Goal: Task Accomplishment & Management: Manage account settings

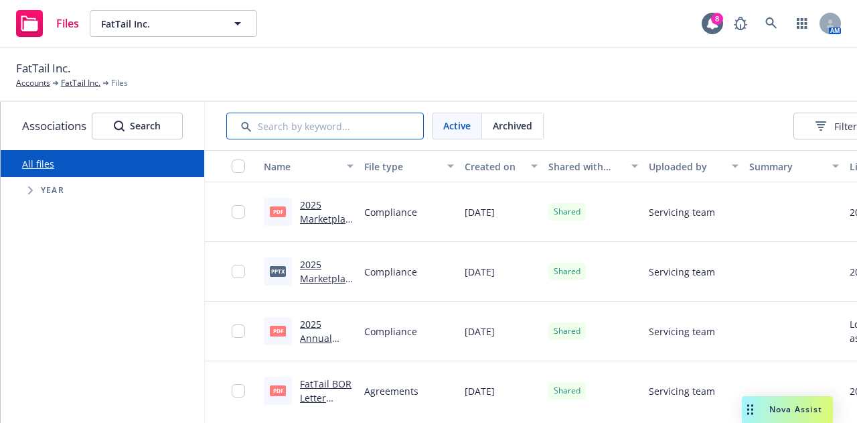
click at [340, 119] on input "Search by keyword..." at bounding box center [325, 126] width 198 height 27
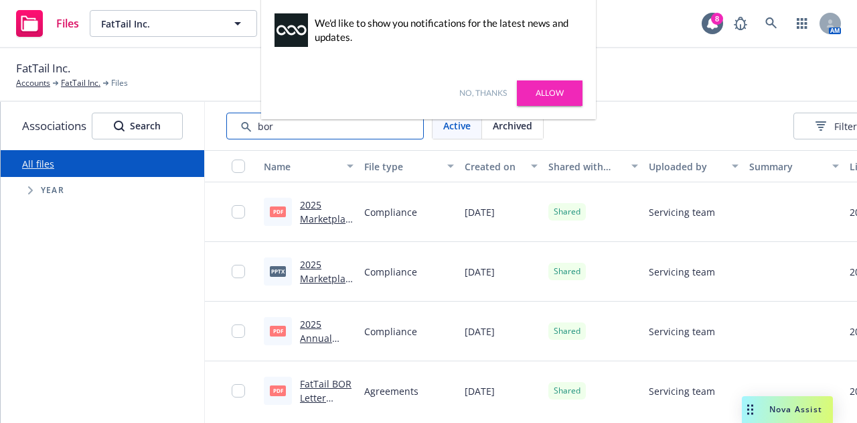
type input "bor"
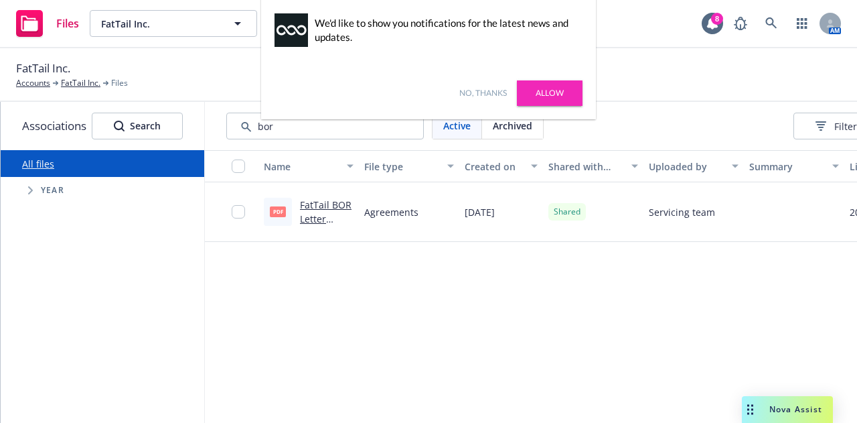
click at [329, 204] on link "FatTail BOR Letter [PERSON_NAME].pdf" at bounding box center [326, 225] width 52 height 55
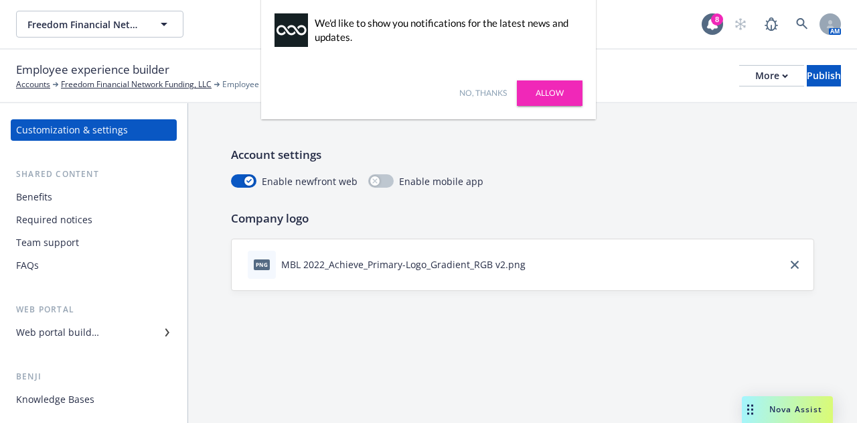
click at [46, 197] on div "Benefits" at bounding box center [34, 196] width 36 height 21
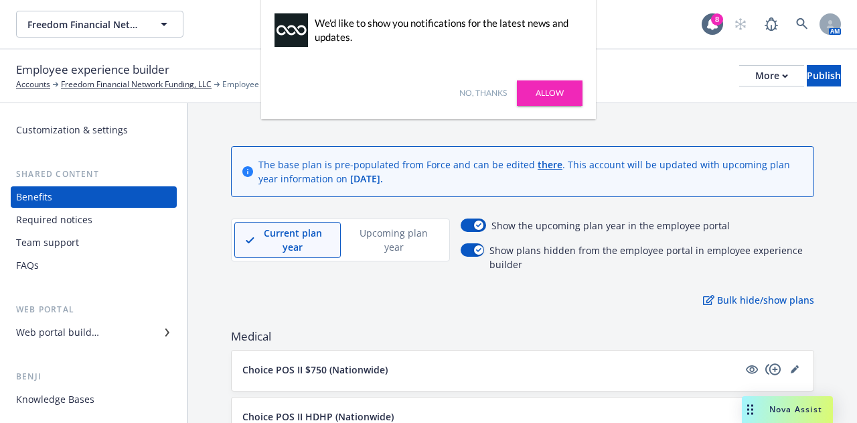
click at [550, 94] on link "Allow" at bounding box center [550, 92] width 66 height 25
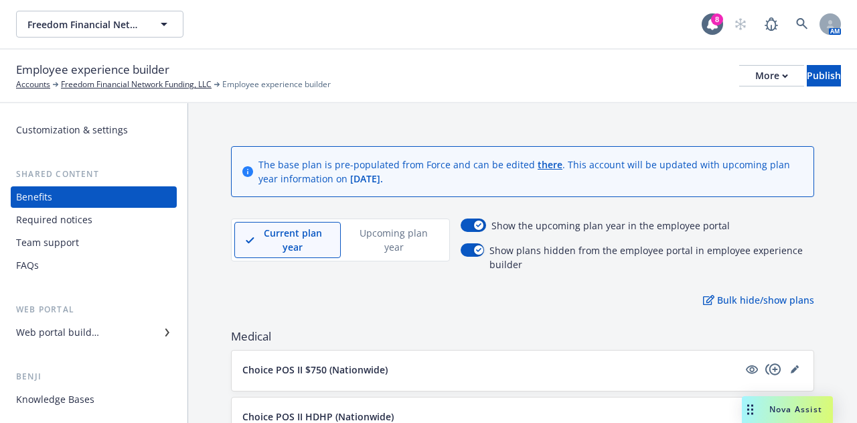
click at [72, 328] on div "Web portal builder" at bounding box center [57, 332] width 83 height 21
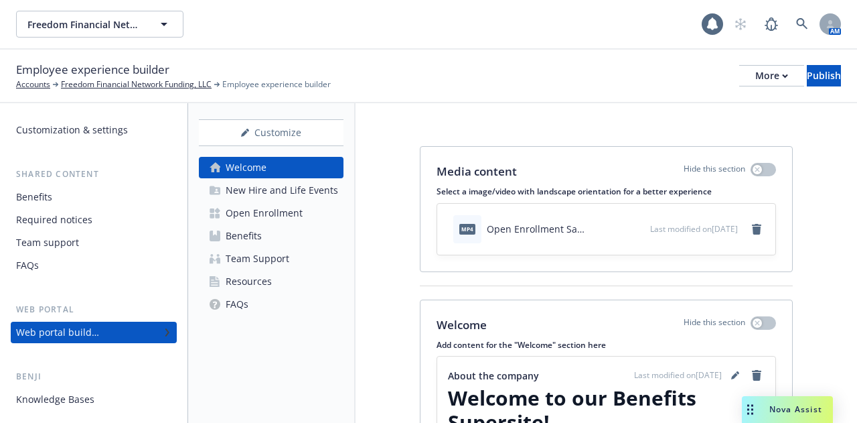
click at [267, 212] on div "Open Enrollment" at bounding box center [264, 212] width 77 height 21
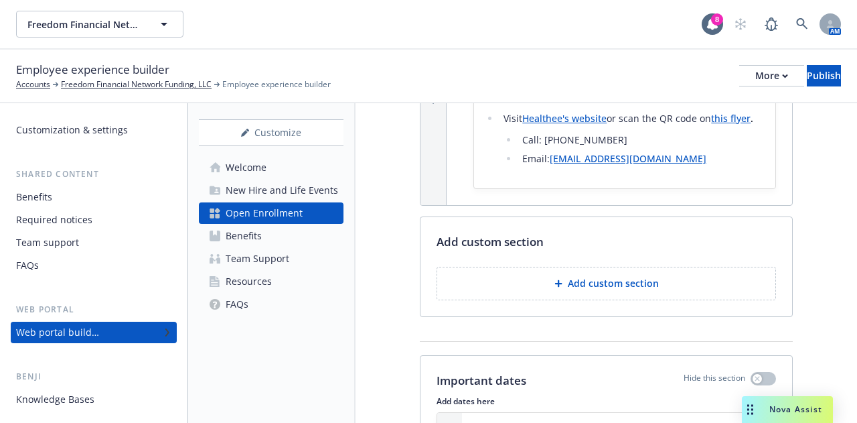
scroll to position [2746, 0]
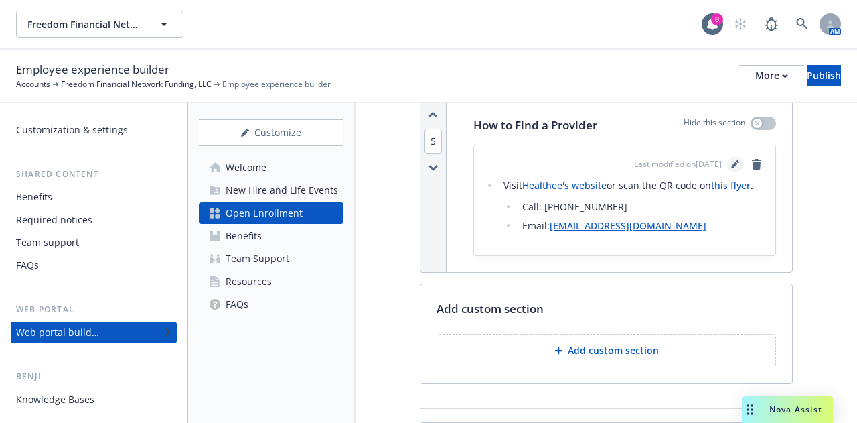
click at [731, 168] on icon "editPencil" at bounding box center [735, 164] width 8 height 8
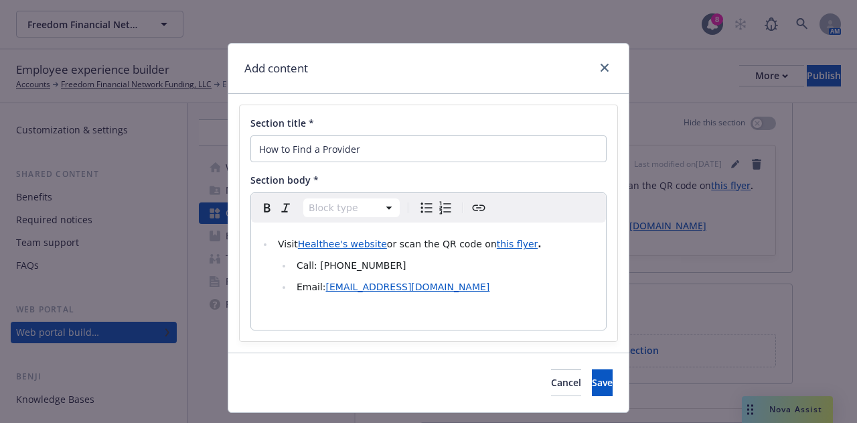
click at [427, 295] on div "Visit Healthee's website or scan the QR code on this flyer . Call: (518) 254-87…" at bounding box center [428, 275] width 355 height 107
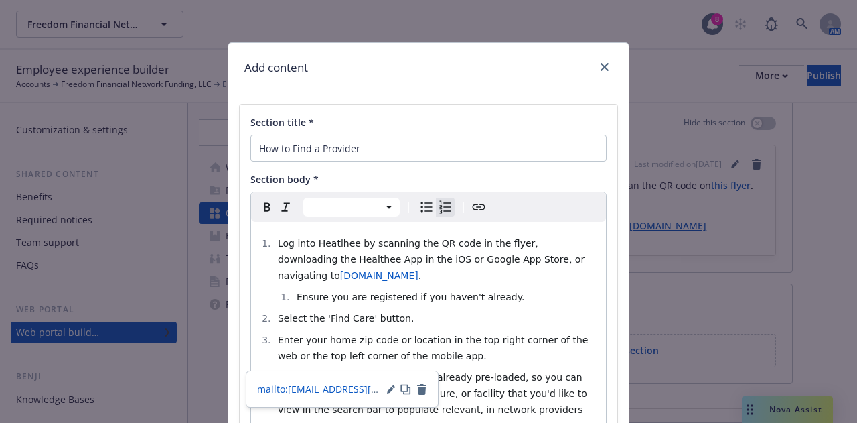
scroll to position [0, 0]
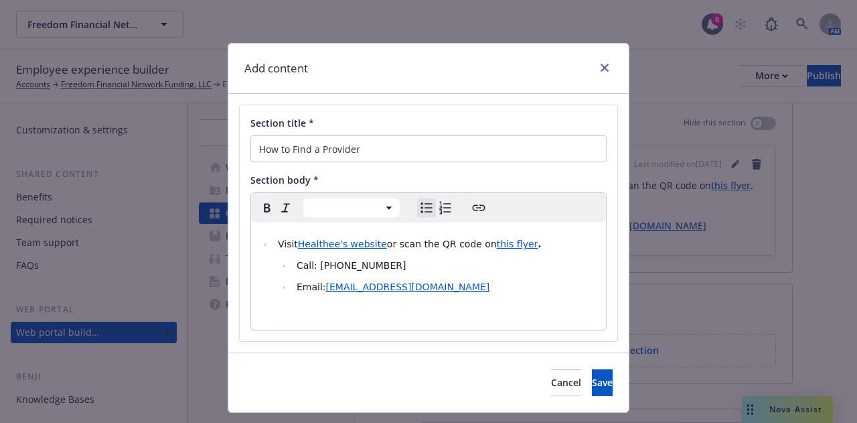
click at [417, 291] on li "Email: zoe@healthee.co" at bounding box center [445, 287] width 305 height 16
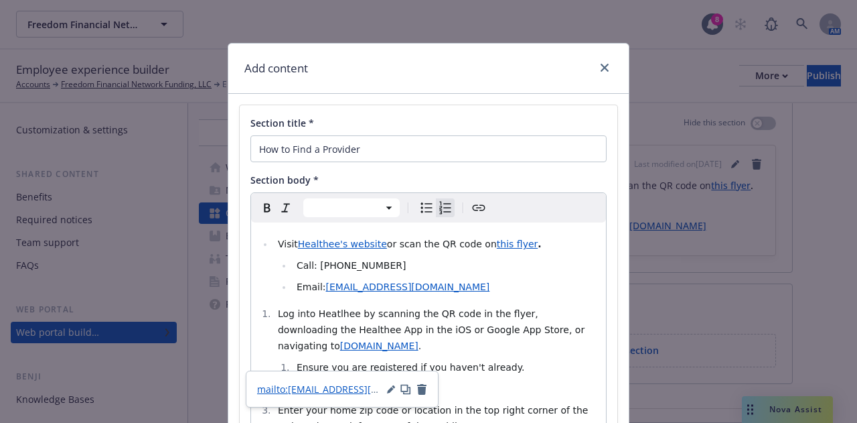
scroll to position [67, 0]
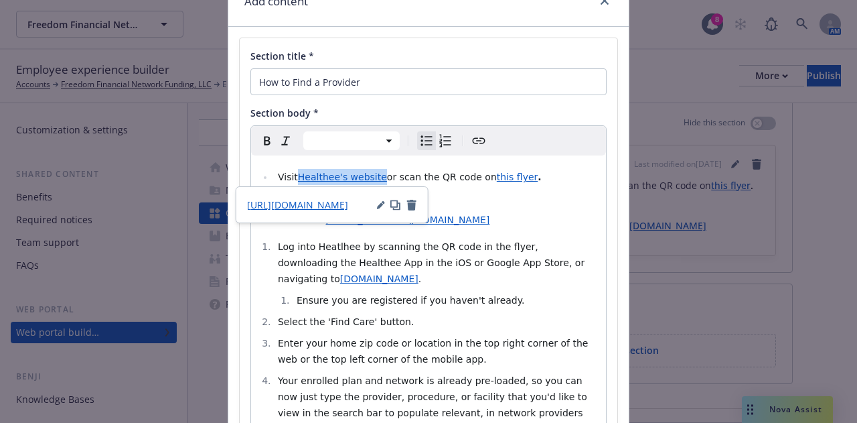
drag, startPoint x: 370, startPoint y: 179, endPoint x: 293, endPoint y: 181, distance: 77.7
click at [298, 181] on span "Healthee's website" at bounding box center [342, 176] width 89 height 11
copy span "Healthee's website"
click at [333, 249] on span "Log into Heatlhee by scanning the QR code in the flyer, downloading the Healthe…" at bounding box center [433, 262] width 310 height 43
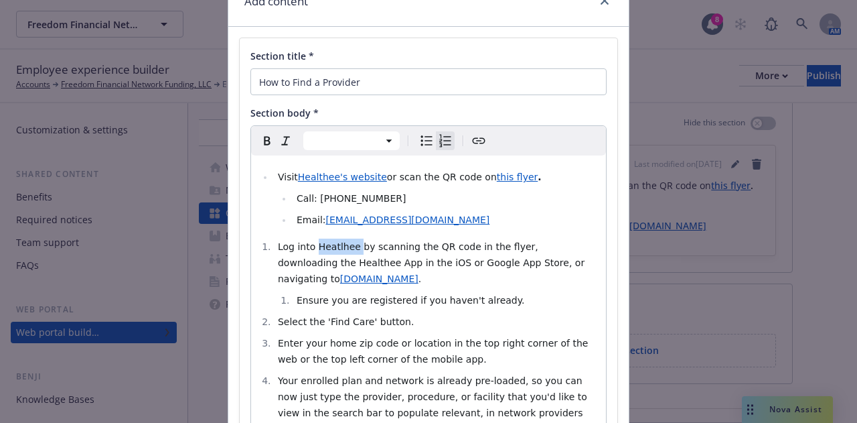
click at [333, 249] on span "Log into Heatlhee by scanning the QR code in the flyer, downloading the Healthe…" at bounding box center [433, 262] width 310 height 43
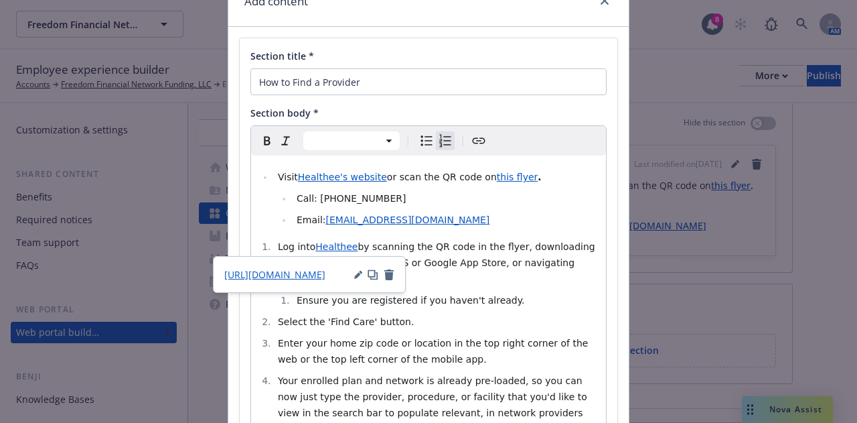
click at [328, 246] on span "Healthee" at bounding box center [336, 246] width 42 height 11
click at [317, 275] on span "https://app.healthee.co/account/login" at bounding box center [274, 274] width 101 height 13
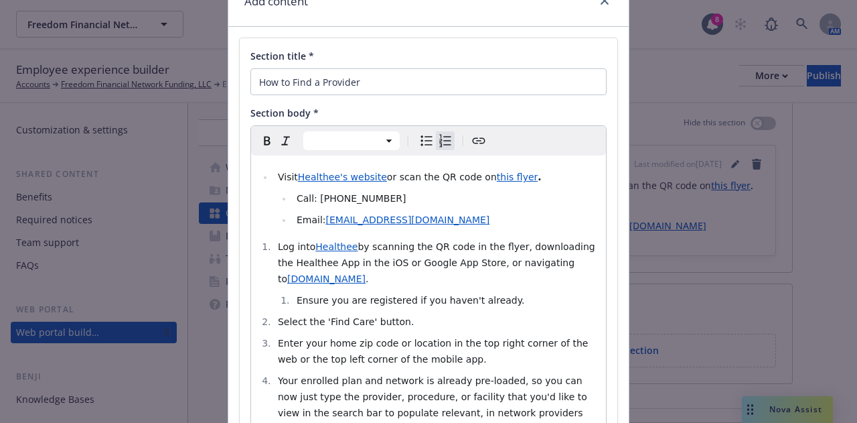
click at [487, 242] on span "by scanning the QR code in the flyer, downloading the Healthee App in the iOS o…" at bounding box center [438, 262] width 320 height 43
drag, startPoint x: 512, startPoint y: 178, endPoint x: 475, endPoint y: 178, distance: 36.8
click at [475, 178] on li "Visit Healthee's website or scan the QR code on this flyer ." at bounding box center [436, 177] width 324 height 16
copy li "this flyer ."
drag, startPoint x: 497, startPoint y: 249, endPoint x: 464, endPoint y: 249, distance: 33.5
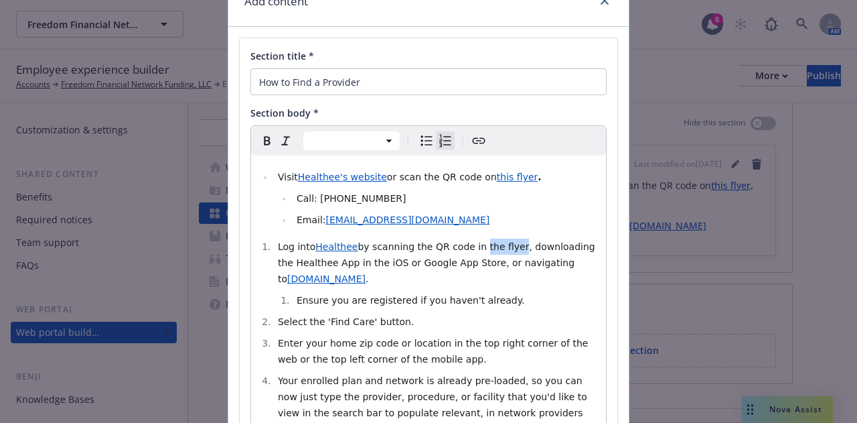
click at [464, 249] on span "by scanning the QR code in the flyer, downloading the Healthee App in the iOS o…" at bounding box center [438, 262] width 320 height 43
drag, startPoint x: 502, startPoint y: 248, endPoint x: 466, endPoint y: 246, distance: 35.6
click at [466, 246] on span "by scanning the QR code in the flyer, downloading the Healthee App in the iOS o…" at bounding box center [438, 262] width 320 height 43
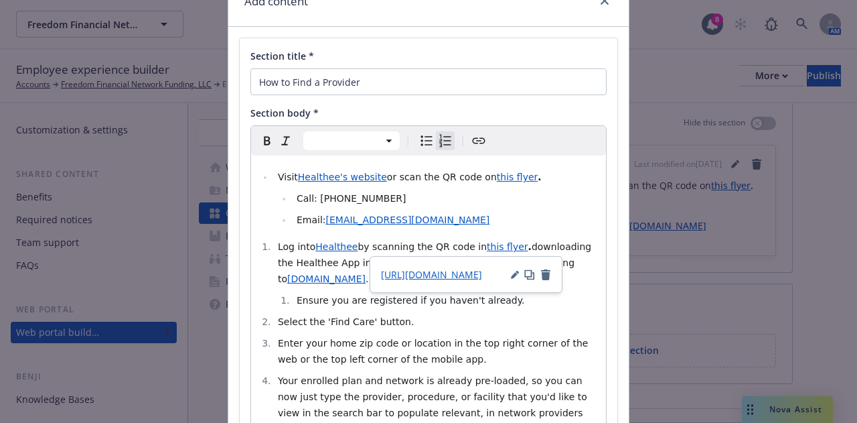
drag, startPoint x: 486, startPoint y: 246, endPoint x: 439, endPoint y: 216, distance: 55.2
click at [439, 216] on li "Email: zoe@healthee.co" at bounding box center [445, 220] width 305 height 16
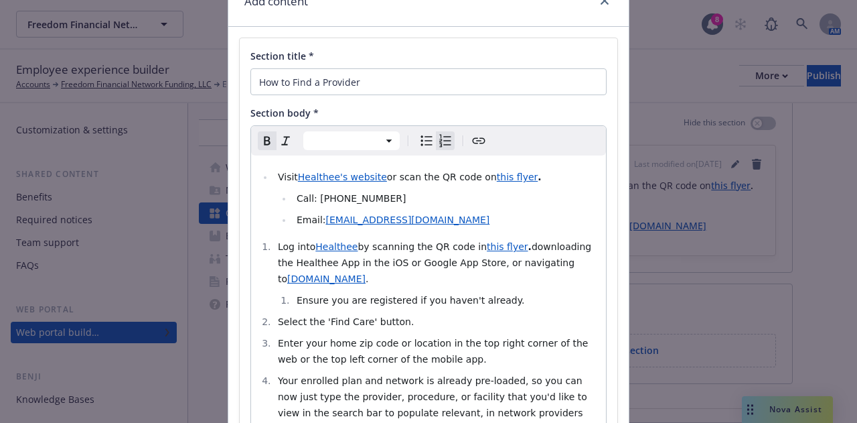
click at [506, 250] on span "downloading the Healthee App in the iOS or Google App Store, or navigating to" at bounding box center [436, 262] width 317 height 43
click at [538, 245] on span "the flyer, downloading the Healthee App in the iOS or Google App Store, or navi…" at bounding box center [433, 262] width 310 height 43
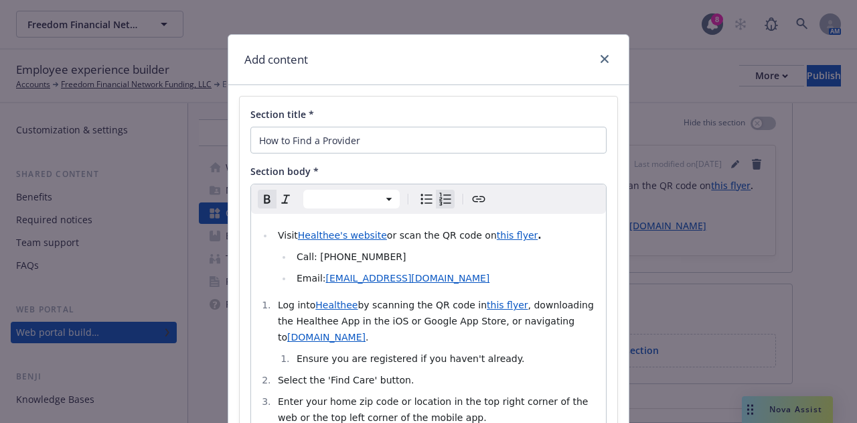
scroll to position [0, 0]
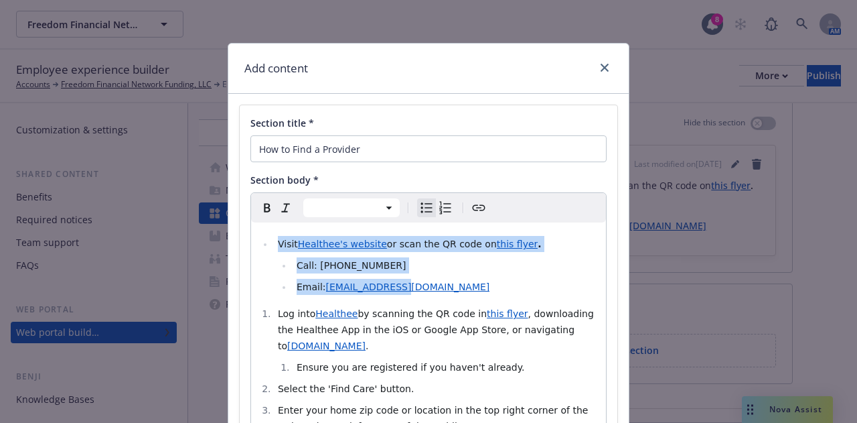
drag, startPoint x: 401, startPoint y: 286, endPoint x: 92, endPoint y: 152, distance: 336.0
click at [94, 151] on div "Add content Section title * How to Find a Provider Section body * Paragraph Hea…" at bounding box center [428, 211] width 857 height 423
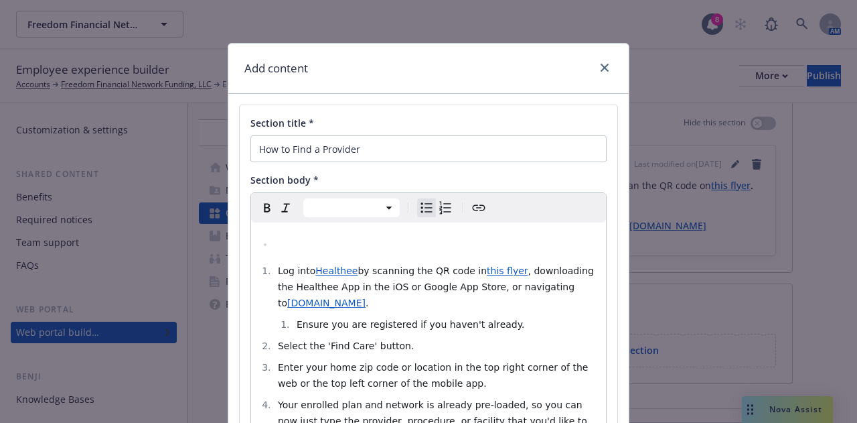
select select "paragraph"
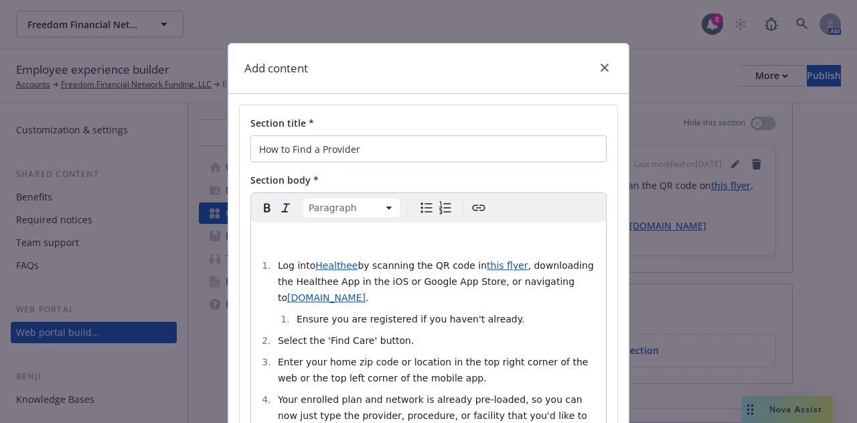
select select
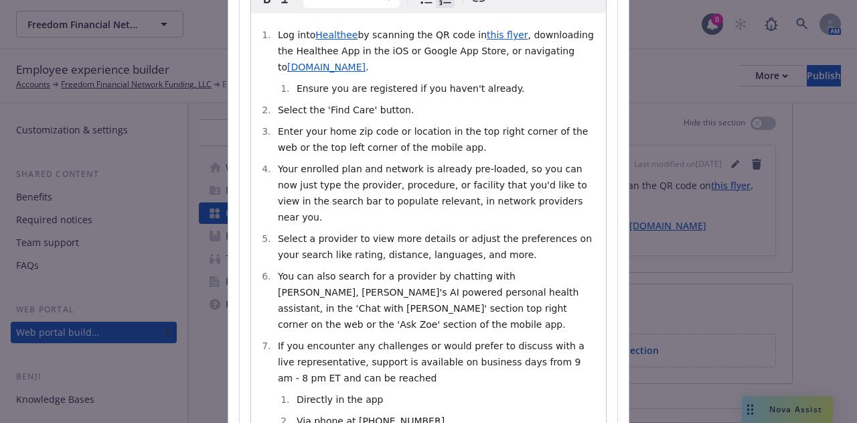
scroll to position [365, 0]
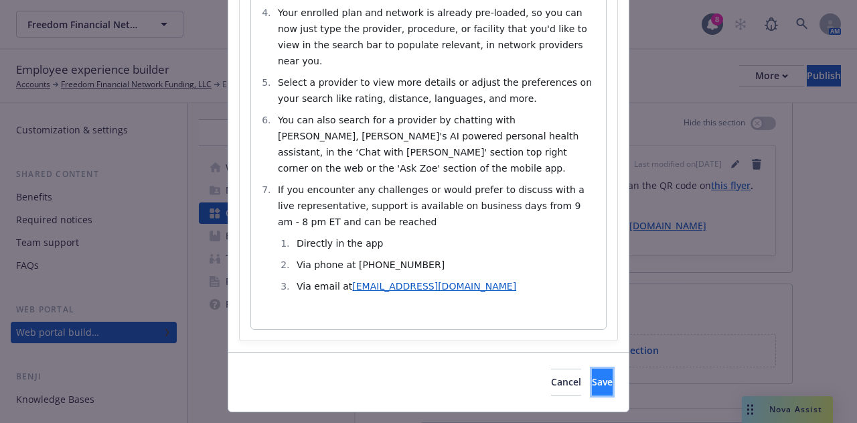
click at [592, 375] on span "Save" at bounding box center [602, 381] width 21 height 13
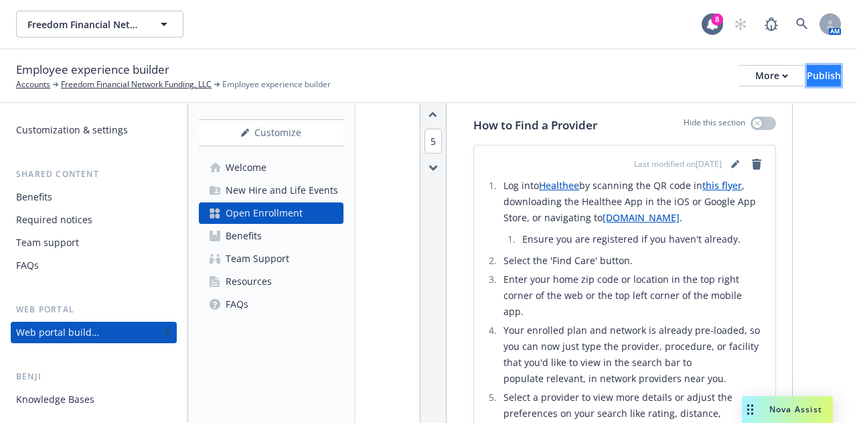
click at [807, 70] on div "Publish" at bounding box center [824, 76] width 34 height 20
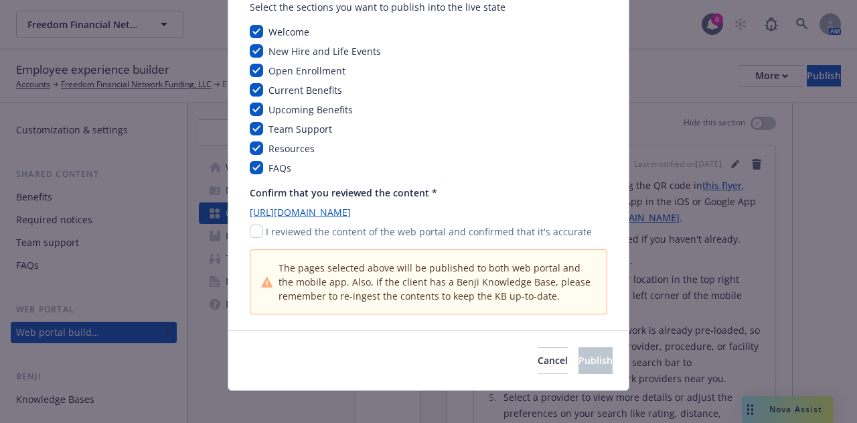
scroll to position [121, 0]
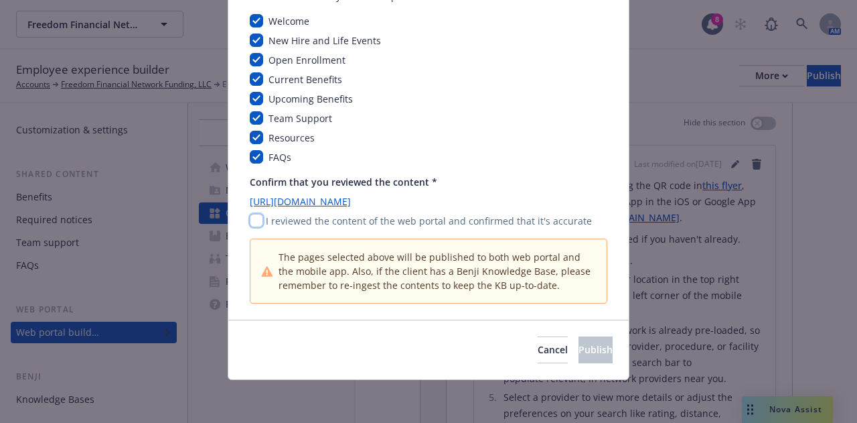
click at [255, 220] on input "checkbox" at bounding box center [256, 220] width 13 height 13
checkbox input "true"
click at [579, 350] on span "Publish" at bounding box center [596, 349] width 34 height 13
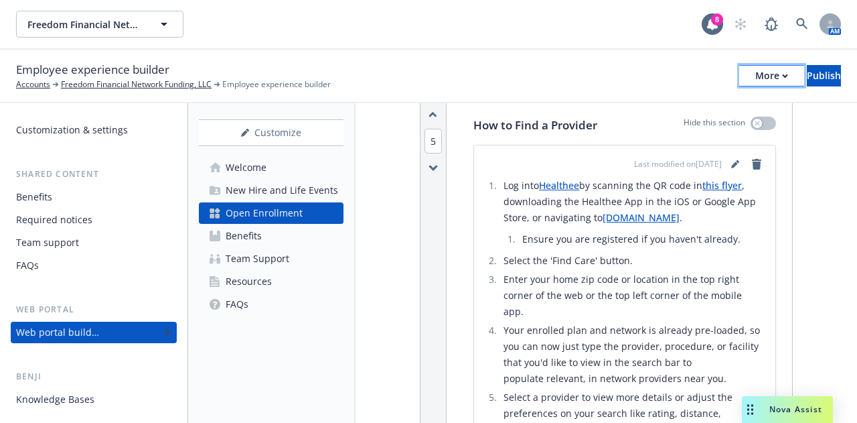
click at [756, 84] on div "More" at bounding box center [772, 76] width 33 height 20
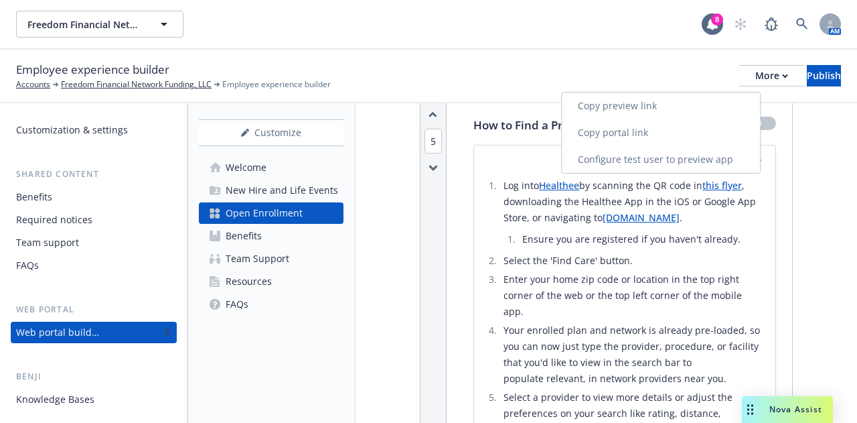
click at [648, 131] on link "Copy portal link" at bounding box center [661, 132] width 198 height 27
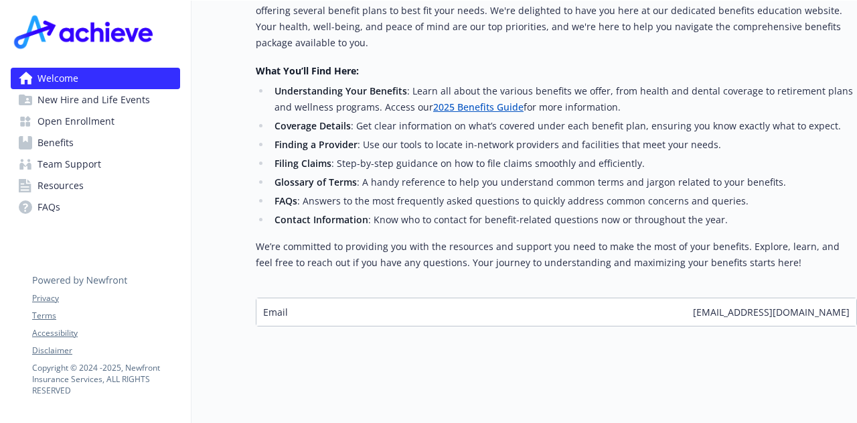
click at [109, 124] on span "Open Enrollment" at bounding box center [76, 121] width 77 height 21
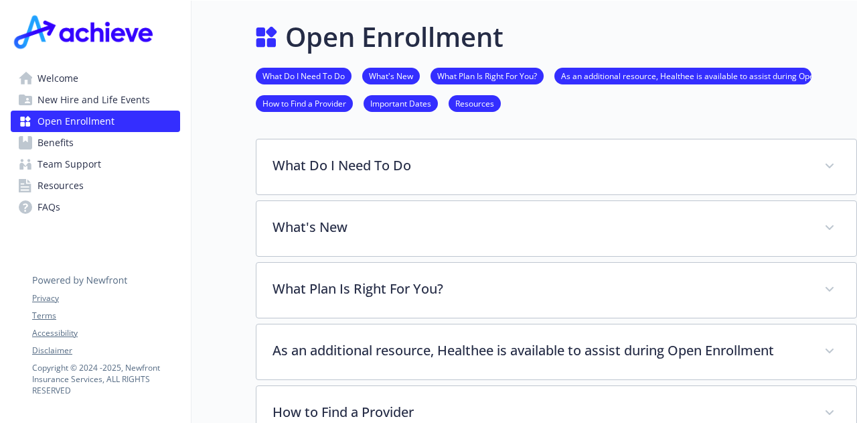
scroll to position [134, 0]
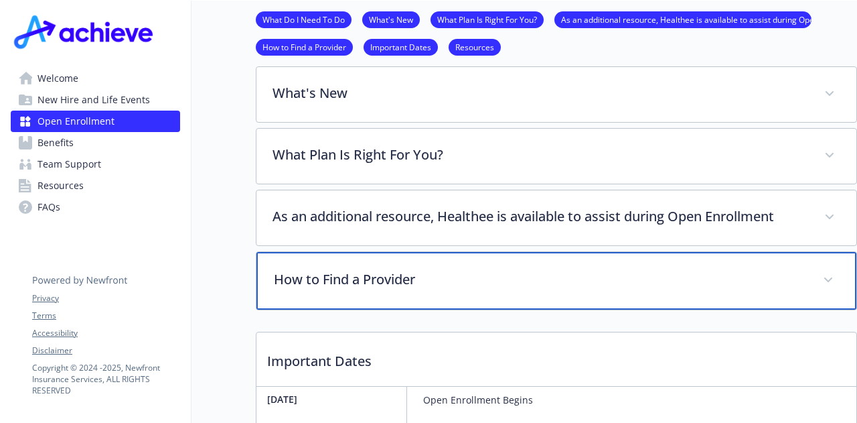
click at [494, 290] on div "How to Find a Provider" at bounding box center [557, 281] width 600 height 58
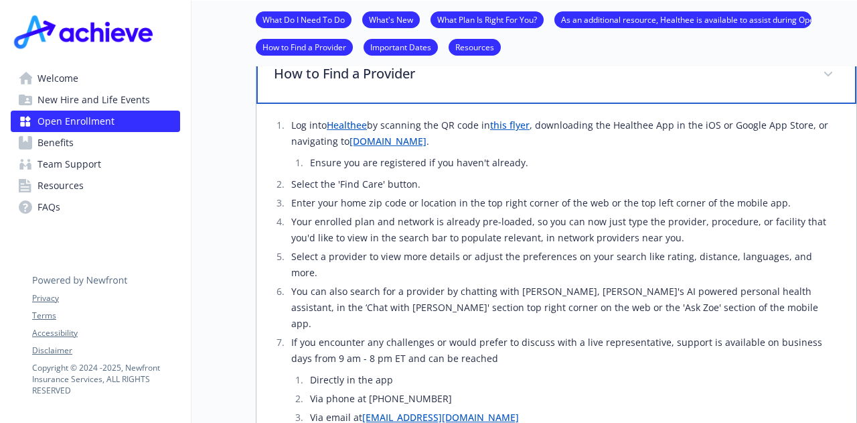
scroll to position [335, 0]
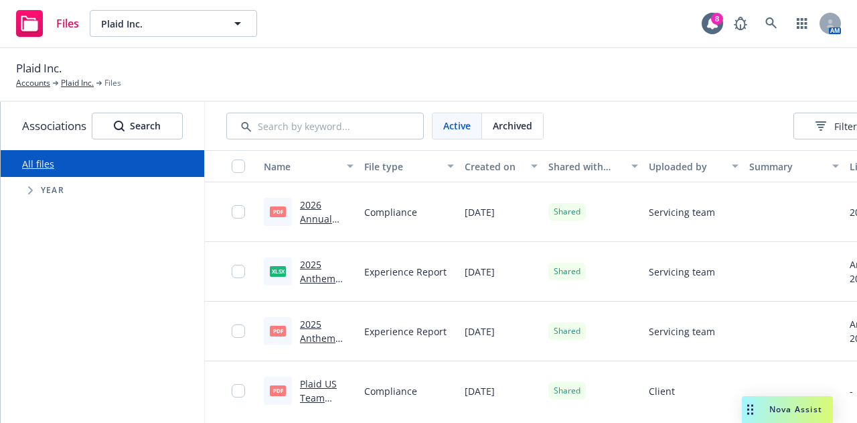
scroll to position [0, 166]
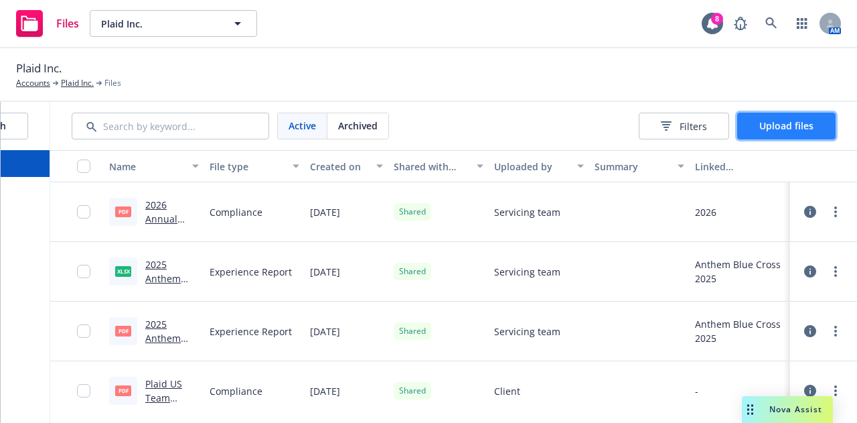
click at [794, 119] on span "Upload files" at bounding box center [787, 125] width 54 height 13
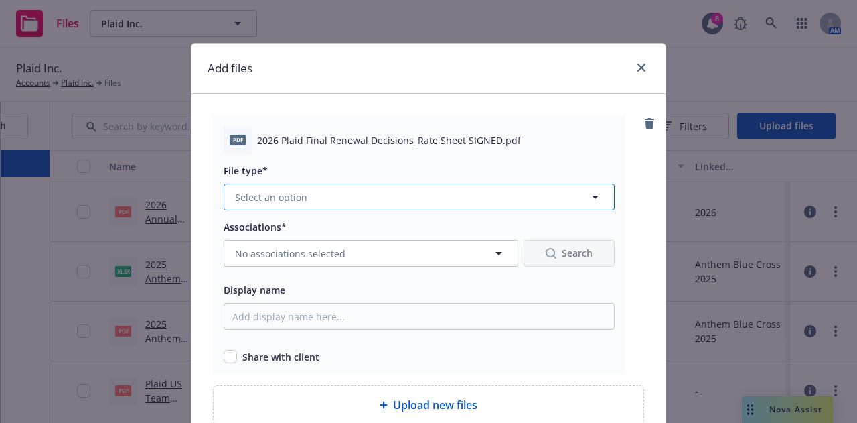
click at [393, 196] on button "Select an option" at bounding box center [419, 197] width 391 height 27
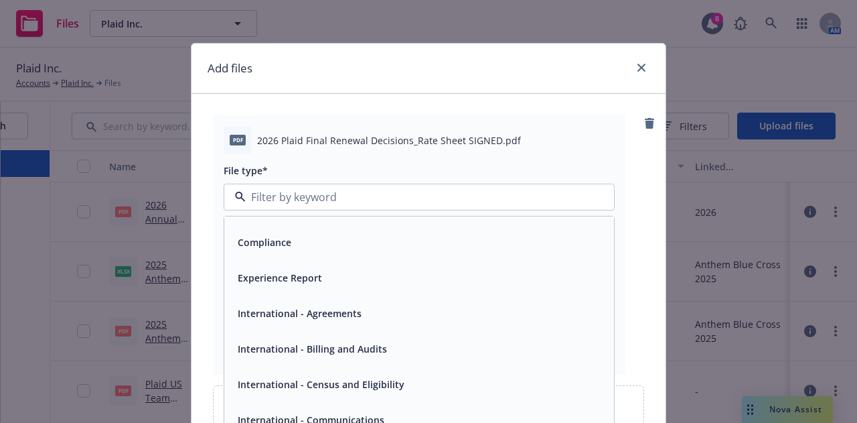
scroll to position [269, 0]
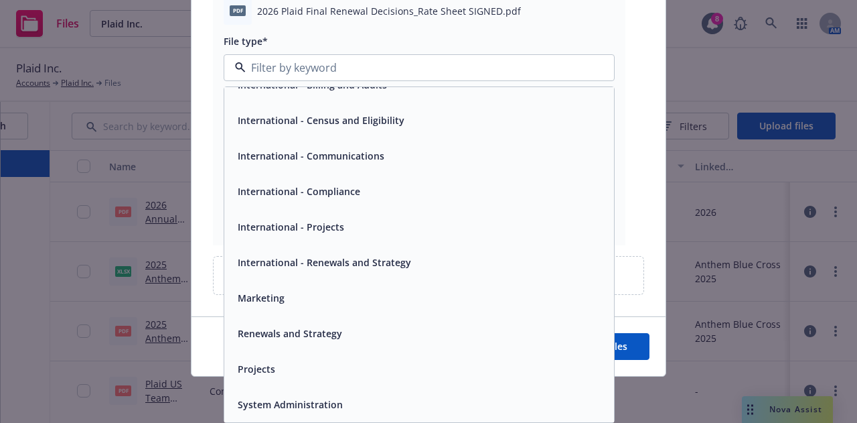
click at [322, 340] on span "Renewals and Strategy" at bounding box center [290, 333] width 104 height 14
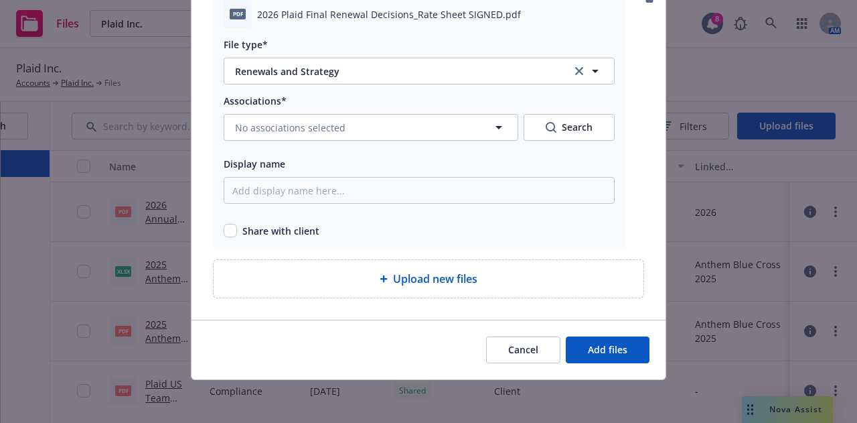
scroll to position [126, 0]
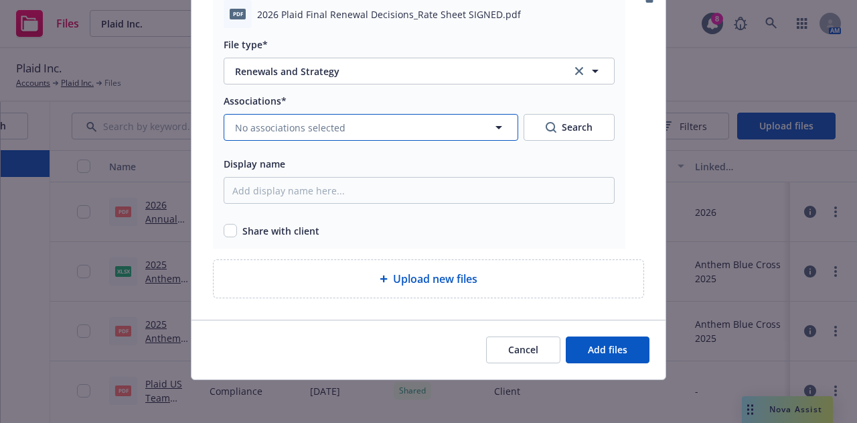
click at [294, 138] on button "No associations selected" at bounding box center [371, 127] width 295 height 27
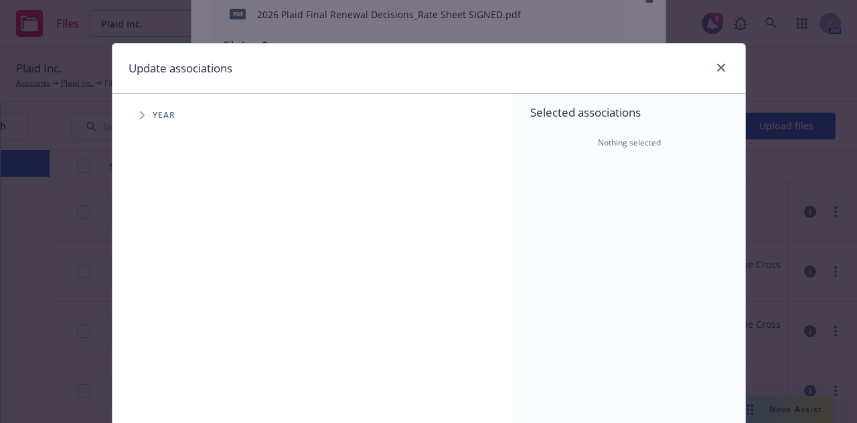
click at [143, 111] on span "Tree Example" at bounding box center [141, 114] width 21 height 21
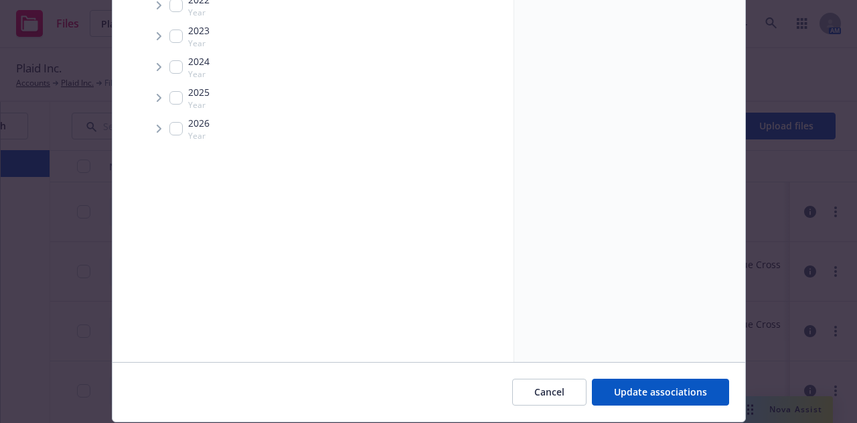
click at [175, 126] on input "Tree Example" at bounding box center [175, 128] width 13 height 13
checkbox input "true"
click at [640, 392] on span "Update associations" at bounding box center [660, 391] width 93 height 13
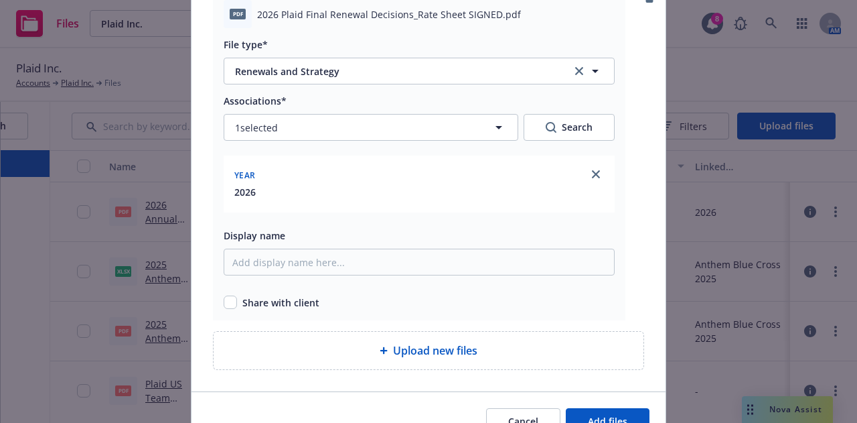
click at [232, 295] on div "Share with client" at bounding box center [419, 299] width 391 height 19
click at [226, 301] on input "checkbox" at bounding box center [230, 301] width 13 height 13
checkbox input "true"
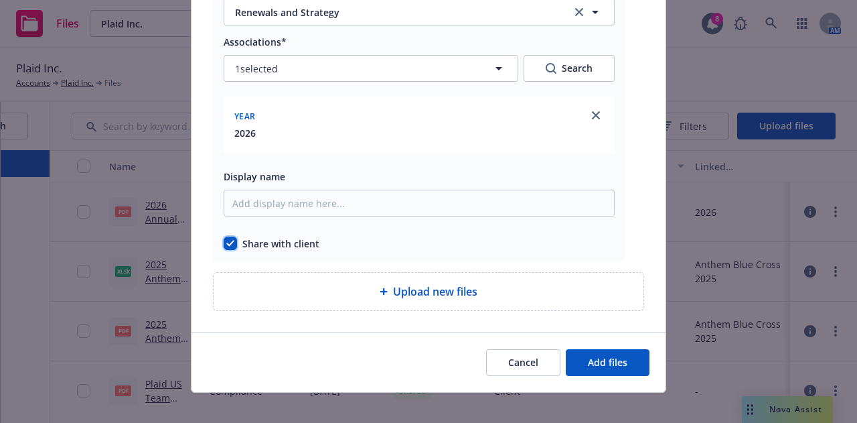
scroll to position [198, 0]
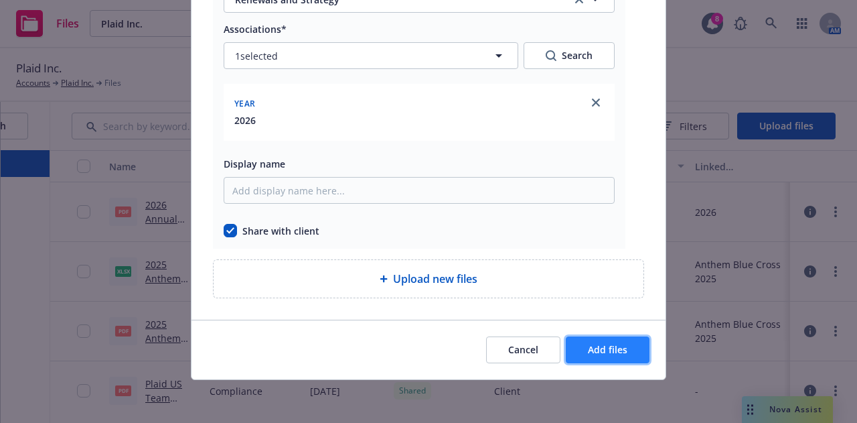
click at [608, 344] on span "Add files" at bounding box center [608, 349] width 40 height 13
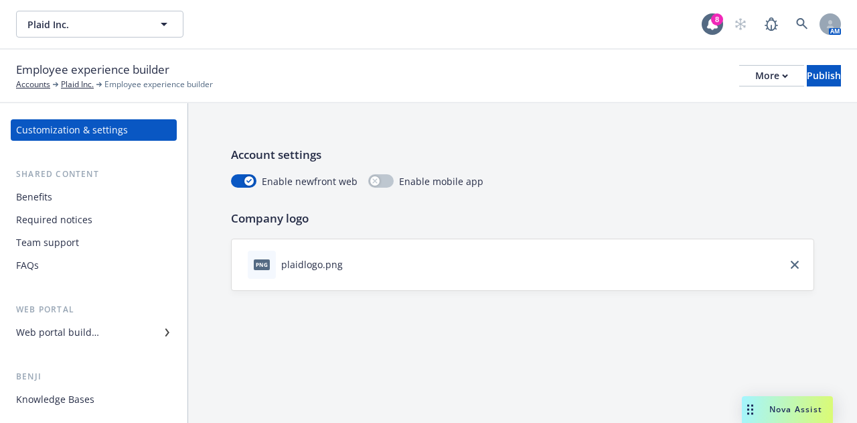
click at [52, 195] on div "Benefits" at bounding box center [93, 196] width 155 height 21
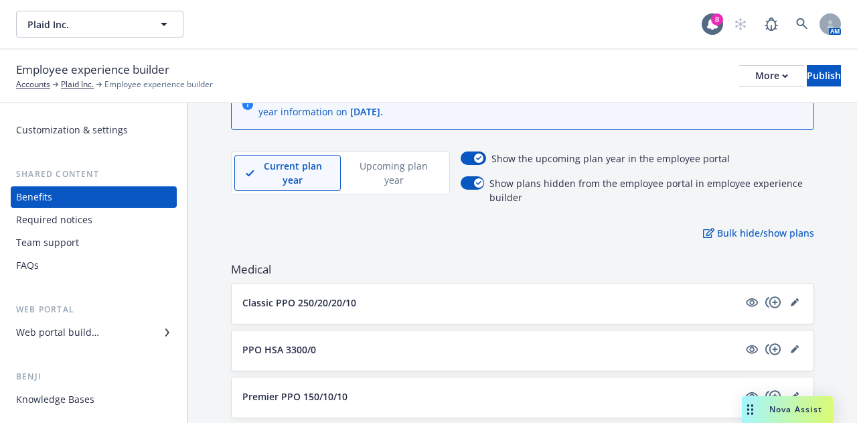
scroll to position [201, 0]
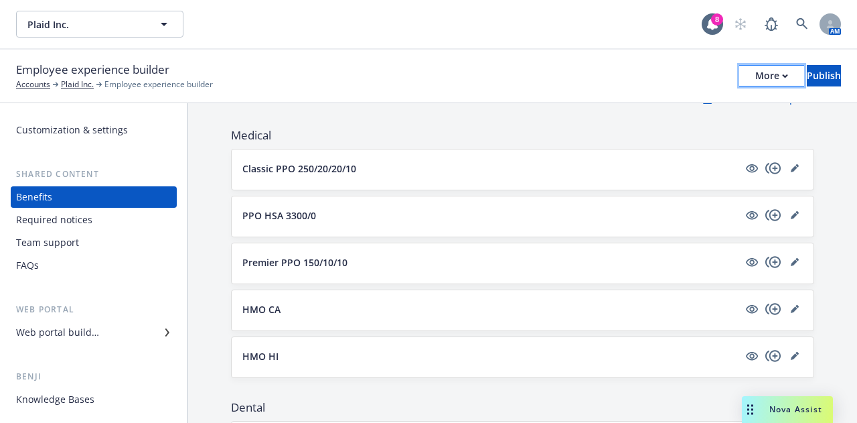
click at [756, 75] on div "More" at bounding box center [772, 76] width 33 height 20
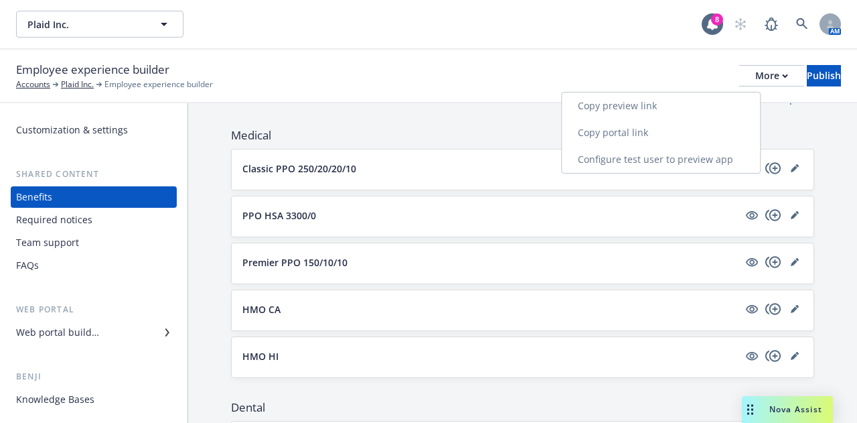
click at [631, 107] on link "Copy preview link" at bounding box center [661, 105] width 198 height 27
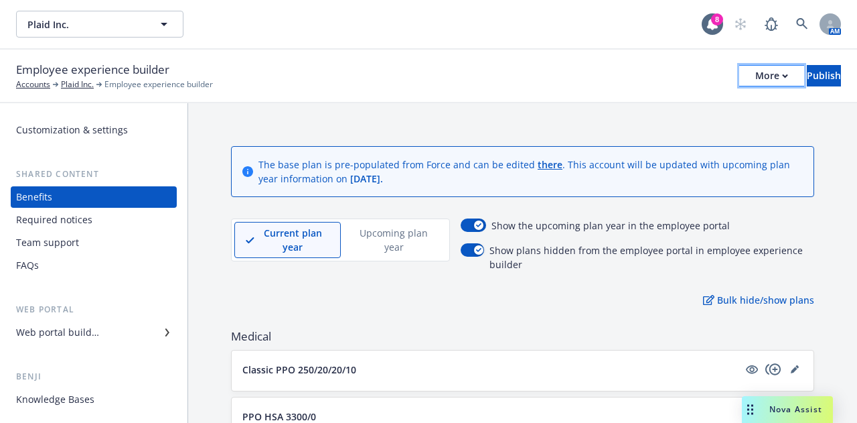
click at [756, 84] on div "More" at bounding box center [772, 76] width 33 height 20
click at [386, 244] on p "Upcoming plan year" at bounding box center [393, 240] width 82 height 28
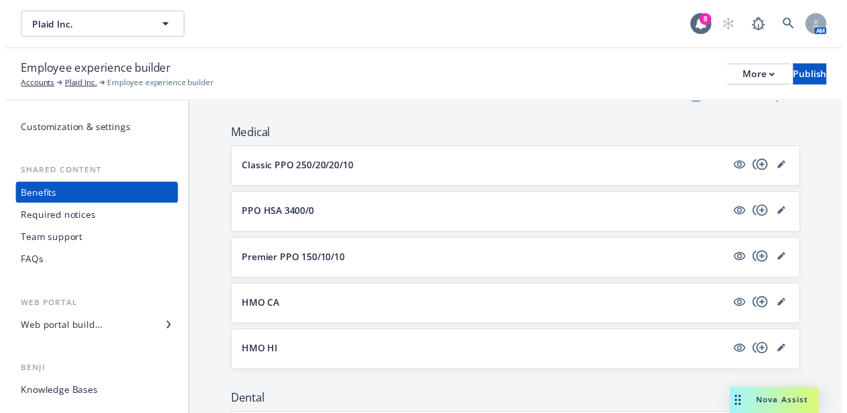
scroll to position [134, 0]
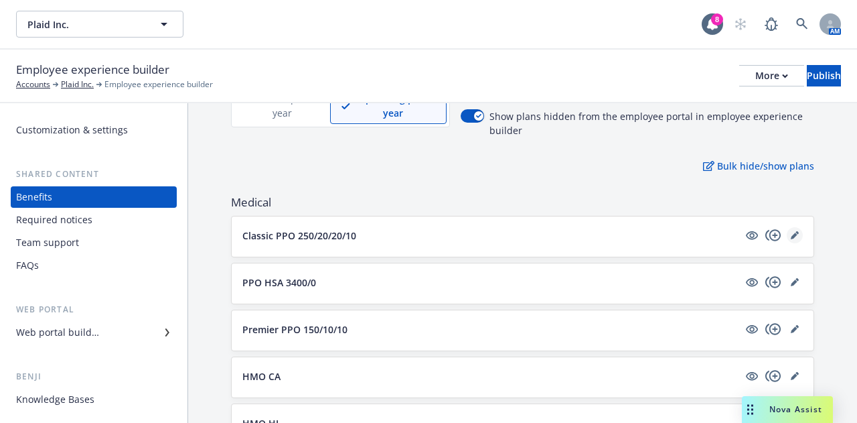
click at [791, 236] on icon "editPencil" at bounding box center [795, 235] width 8 height 8
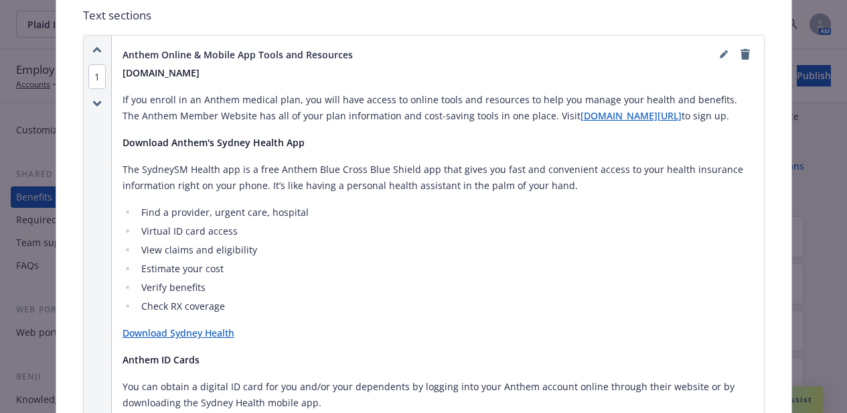
scroll to position [871, 0]
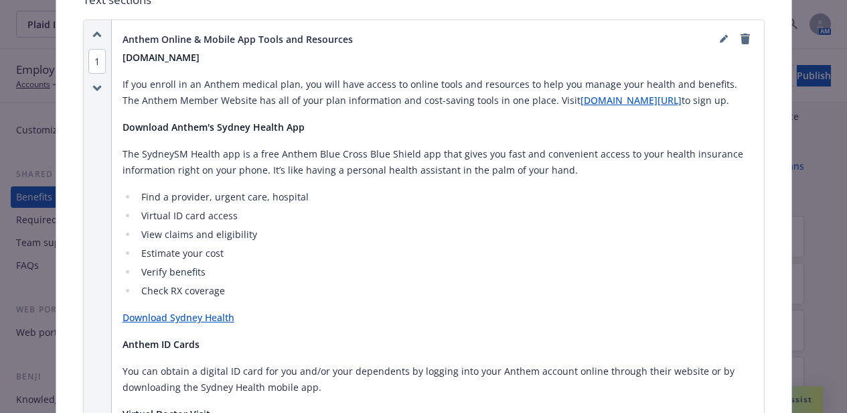
click at [203, 311] on link "Download Sydney Health" at bounding box center [179, 317] width 112 height 13
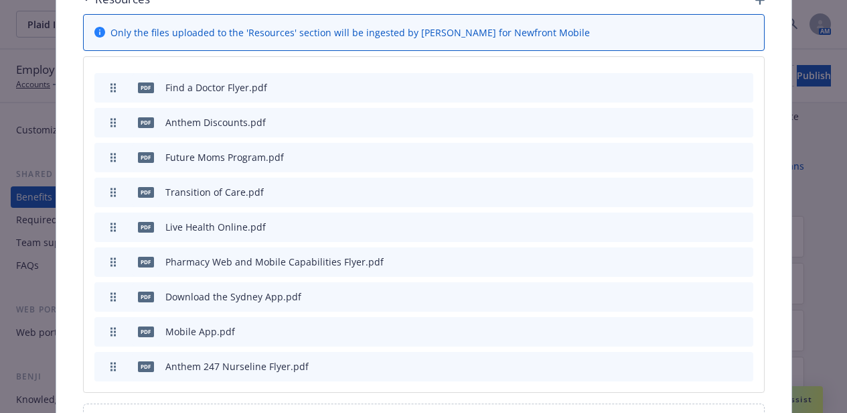
scroll to position [1942, 0]
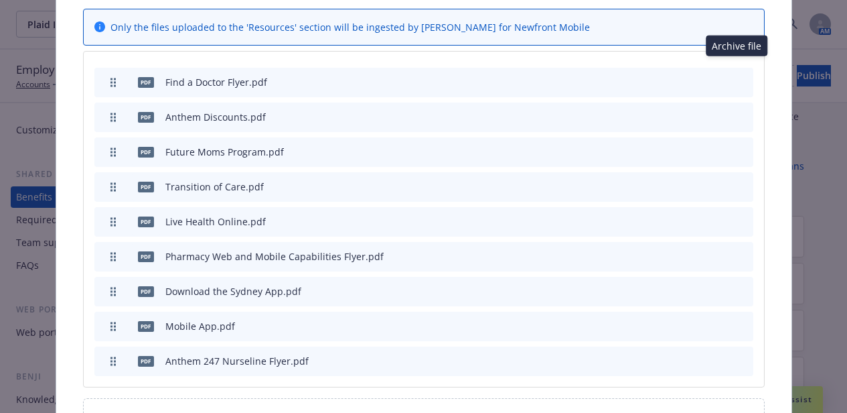
click at [737, 76] on icon "archive file" at bounding box center [741, 81] width 9 height 11
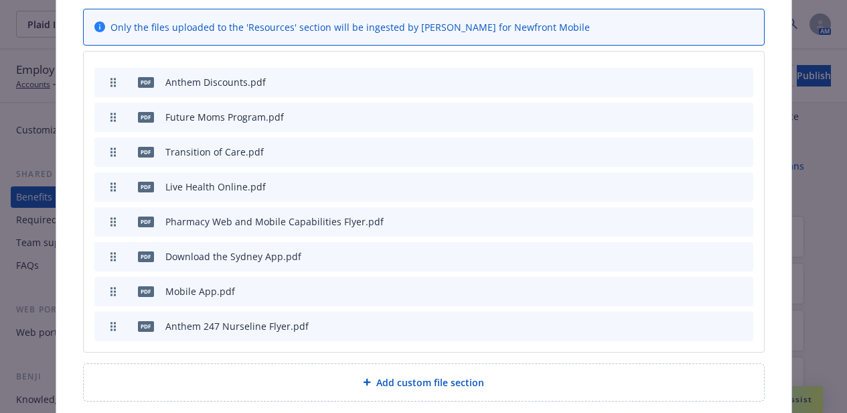
click at [741, 75] on button at bounding box center [742, 82] width 11 height 14
click at [737, 76] on icon "archive file" at bounding box center [741, 81] width 9 height 11
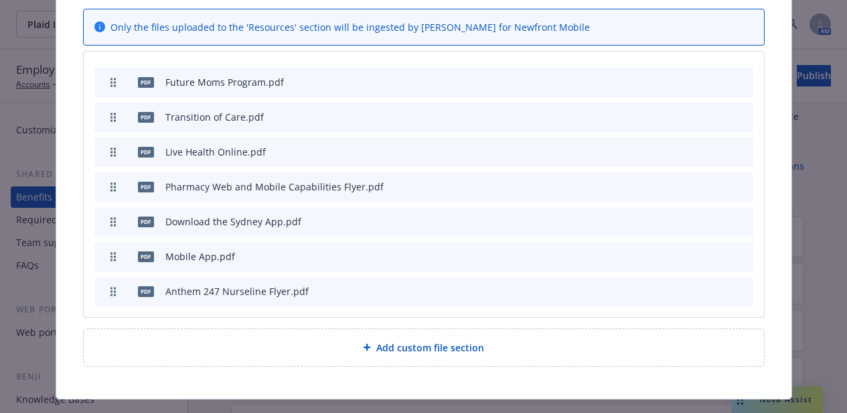
click at [737, 76] on icon "archive file" at bounding box center [741, 81] width 9 height 11
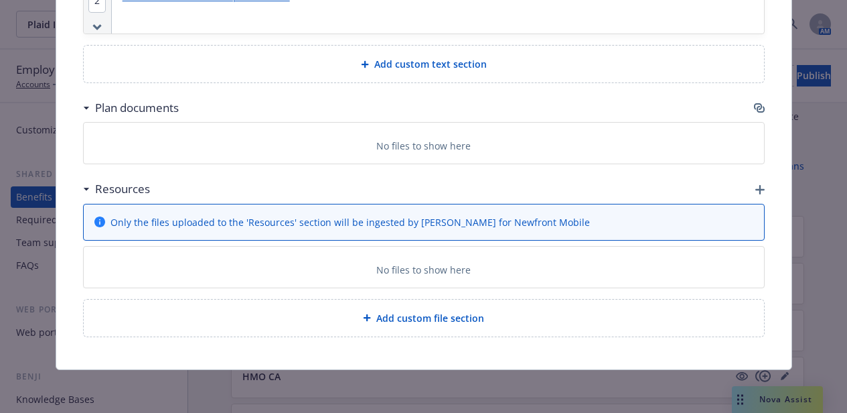
scroll to position [1921, 0]
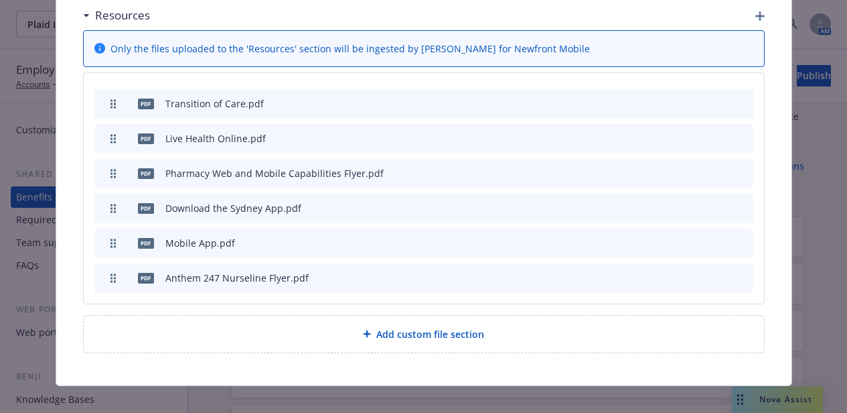
click at [740, 97] on icon "archive file" at bounding box center [741, 102] width 11 height 11
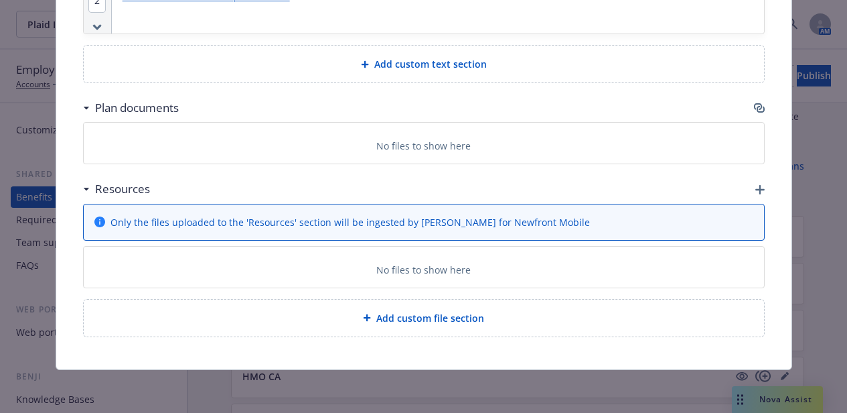
scroll to position [1886, 0]
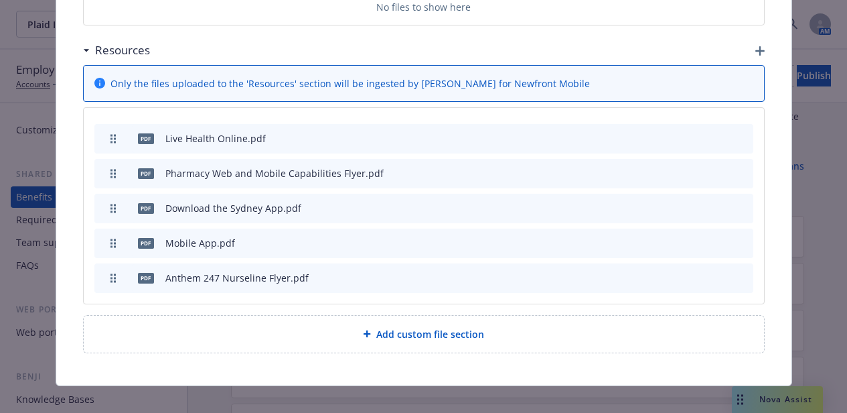
click at [737, 133] on div "pdf Live Health Online.pdf" at bounding box center [423, 138] width 659 height 29
click at [737, 132] on icon "archive file" at bounding box center [741, 137] width 9 height 11
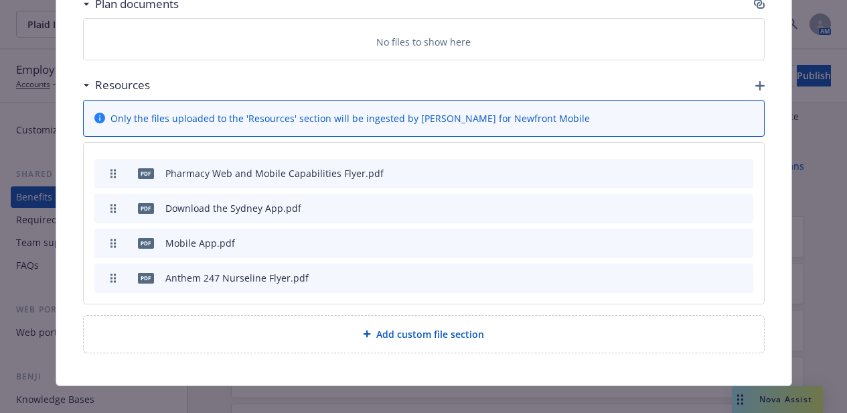
click at [737, 165] on button "archive file" at bounding box center [741, 171] width 13 height 13
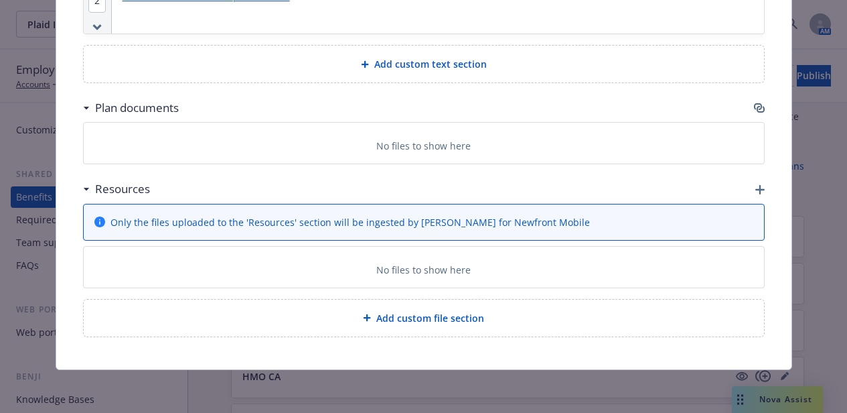
scroll to position [1817, 0]
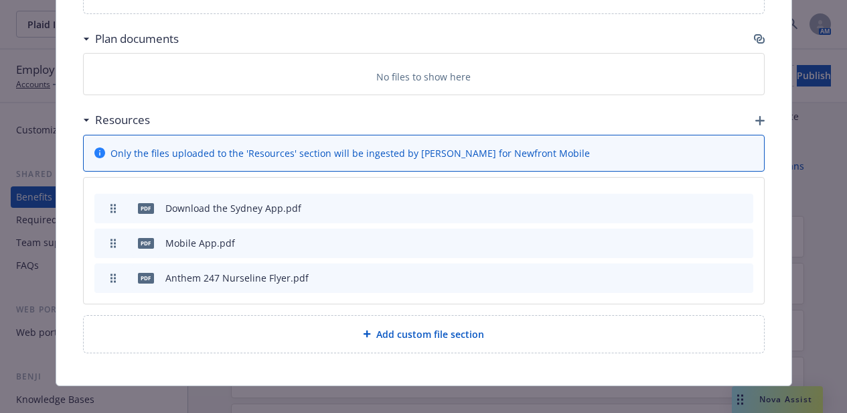
click at [737, 202] on icon "archive file" at bounding box center [741, 207] width 9 height 11
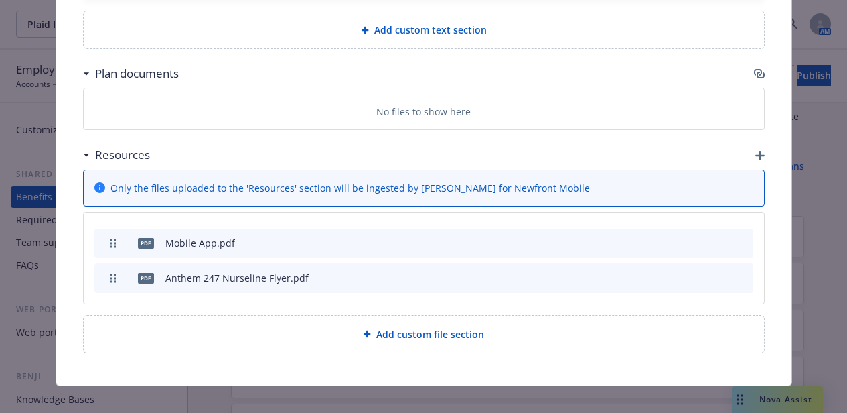
click at [738, 236] on icon "archive file" at bounding box center [741, 241] width 9 height 11
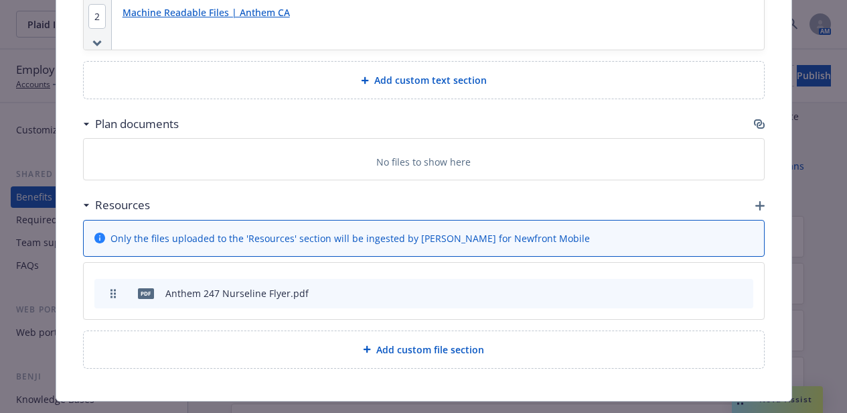
scroll to position [1747, 0]
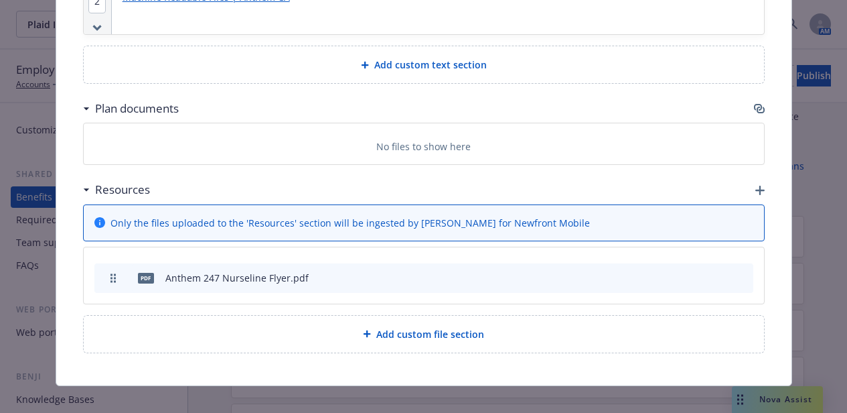
click at [737, 271] on icon "archive file" at bounding box center [741, 276] width 9 height 11
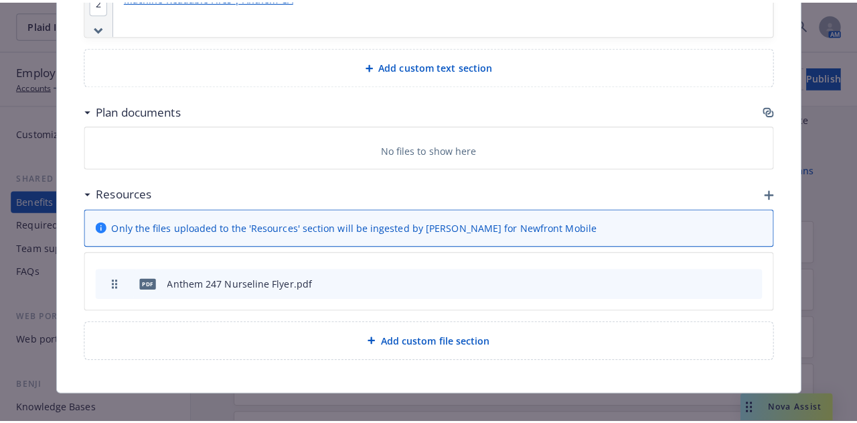
scroll to position [1731, 0]
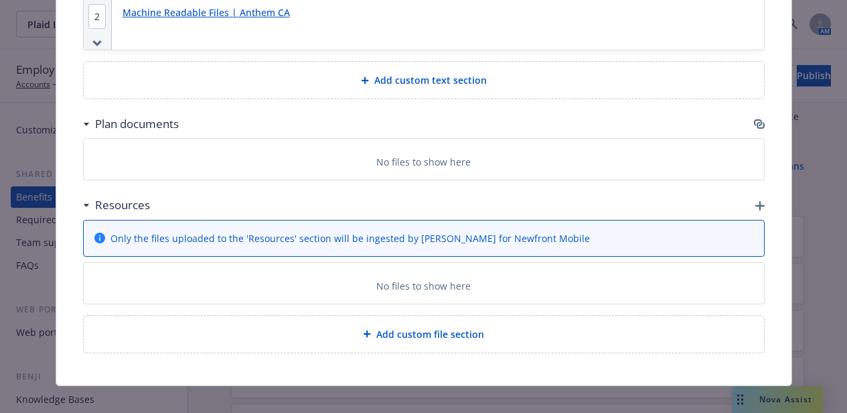
click at [461, 327] on span "Add custom file section" at bounding box center [430, 334] width 108 height 14
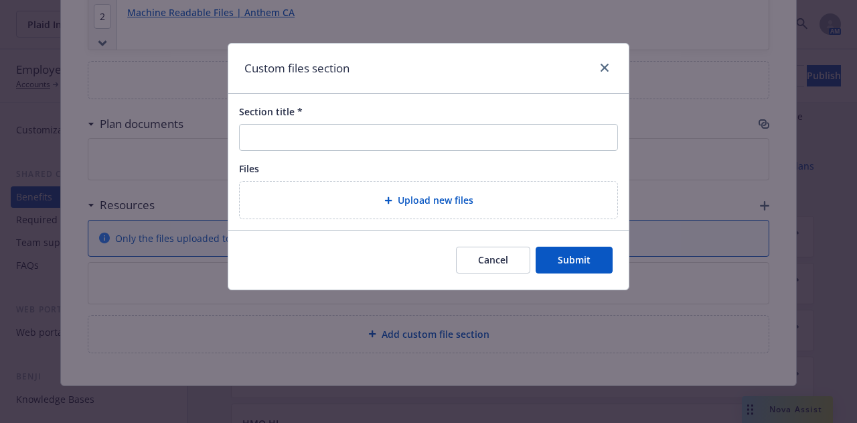
scroll to position [1721, 0]
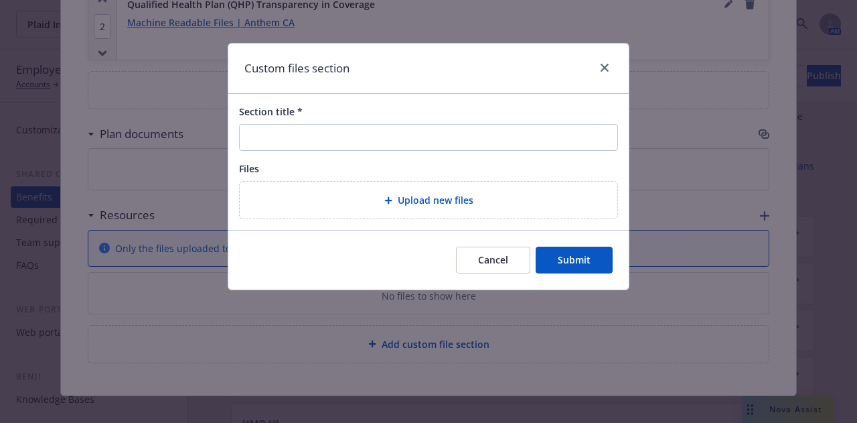
click at [477, 267] on button "Cancel" at bounding box center [493, 259] width 74 height 27
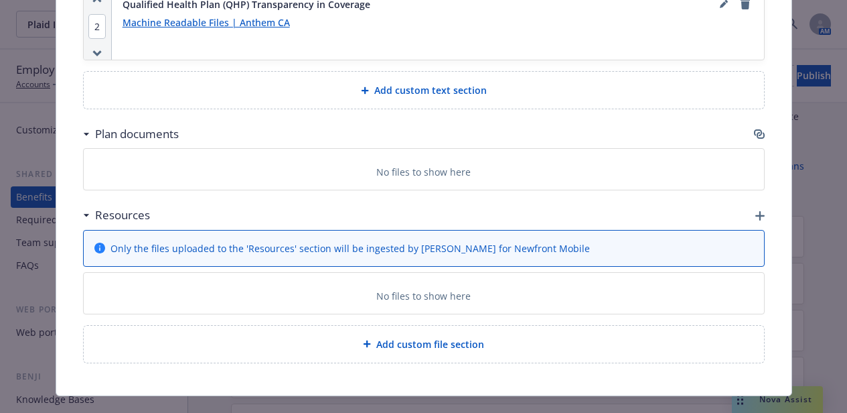
click at [756, 211] on icon "button" at bounding box center [760, 215] width 9 height 9
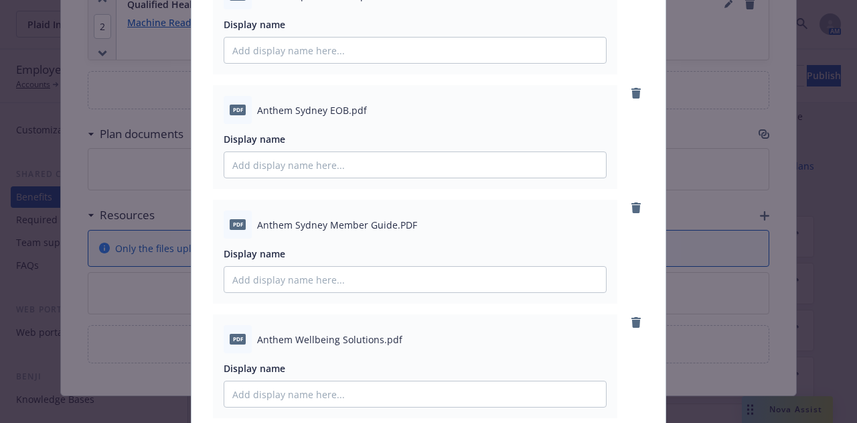
scroll to position [772, 0]
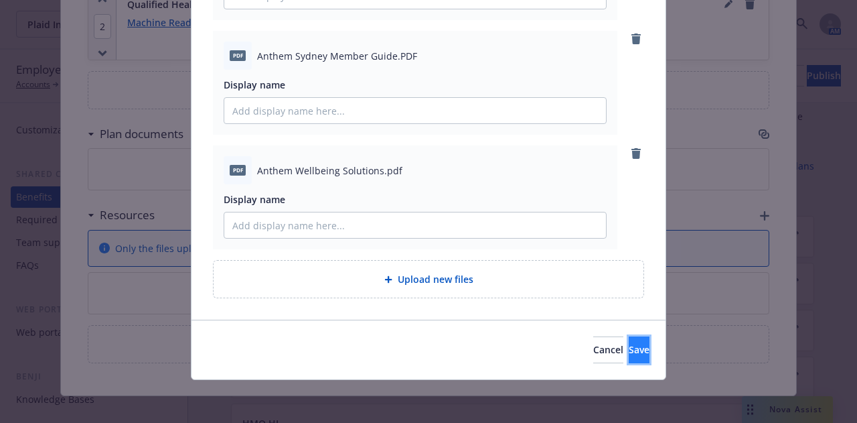
click at [629, 344] on span "Save" at bounding box center [639, 349] width 21 height 13
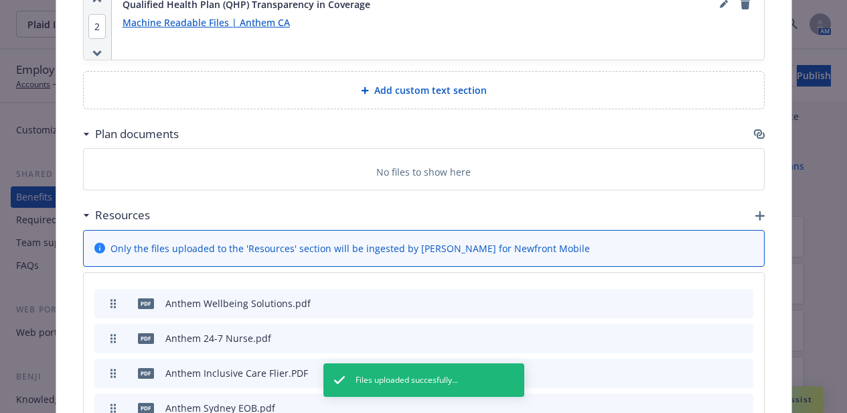
scroll to position [1387, 0]
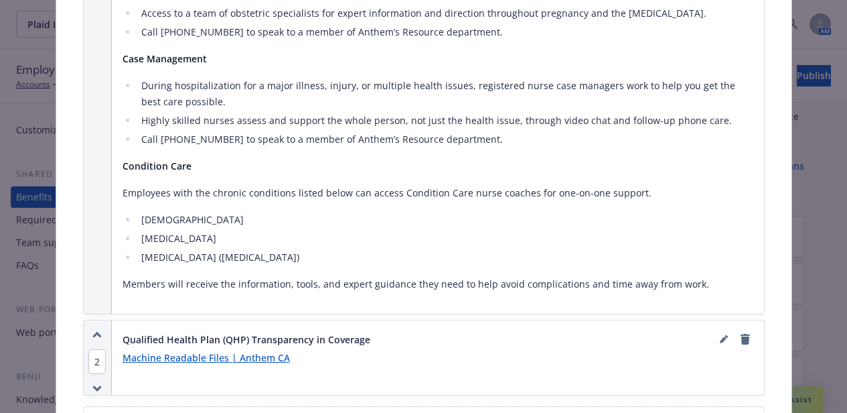
click at [295, 230] on li "[MEDICAL_DATA]" at bounding box center [445, 238] width 616 height 16
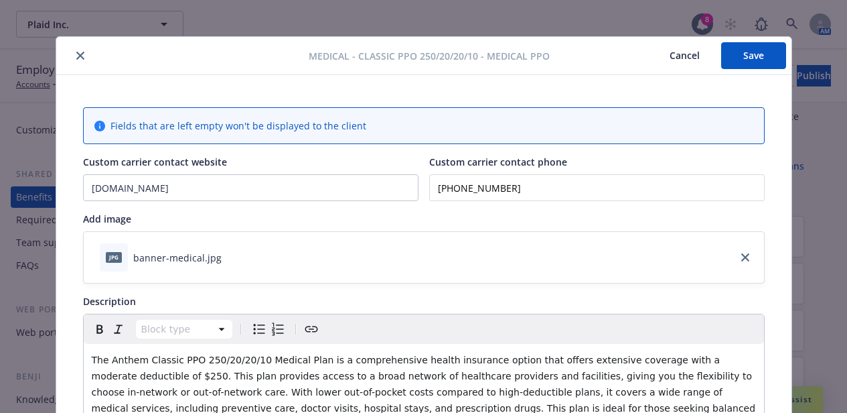
scroll to position [0, 0]
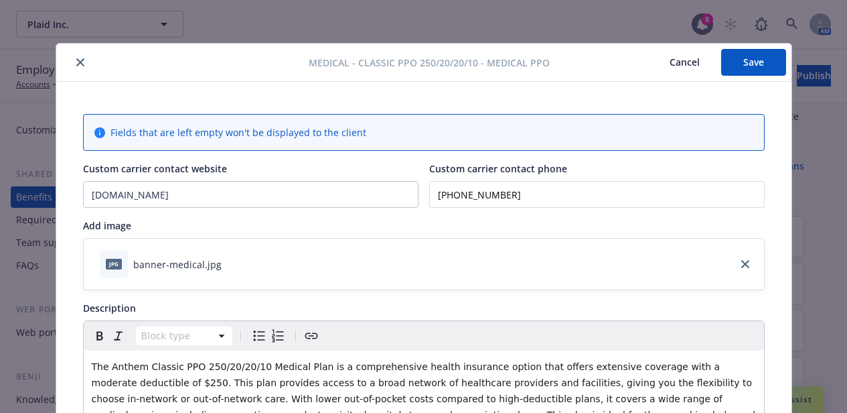
click at [747, 58] on button "Save" at bounding box center [753, 62] width 65 height 27
click at [741, 52] on button "Save" at bounding box center [753, 62] width 65 height 27
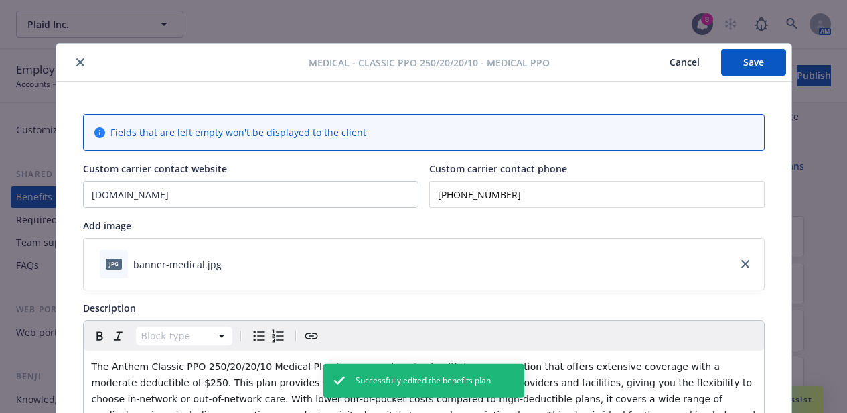
click at [688, 64] on button "Cancel" at bounding box center [684, 62] width 73 height 27
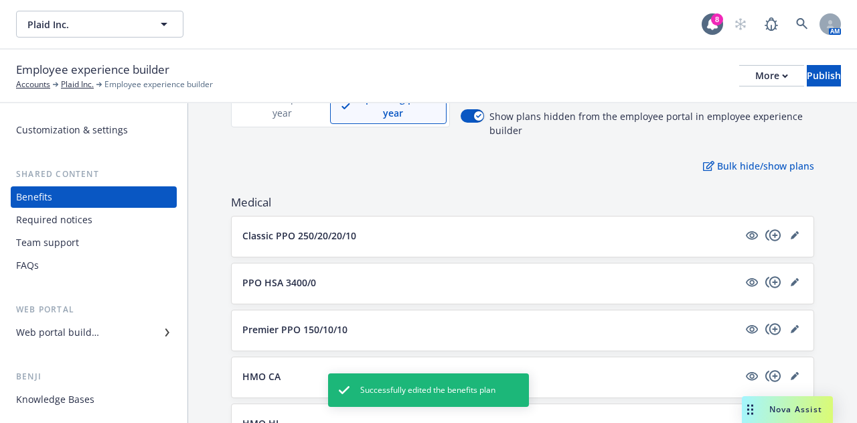
drag, startPoint x: 785, startPoint y: 283, endPoint x: 818, endPoint y: 251, distance: 45.5
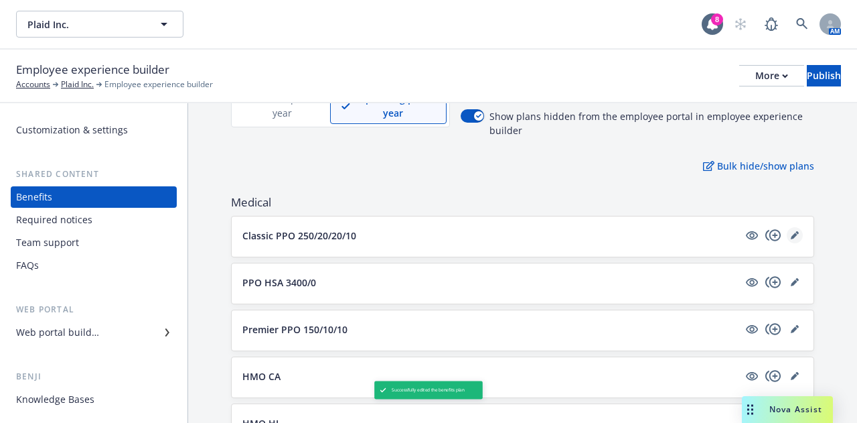
click at [791, 238] on icon "editPencil" at bounding box center [795, 235] width 8 height 8
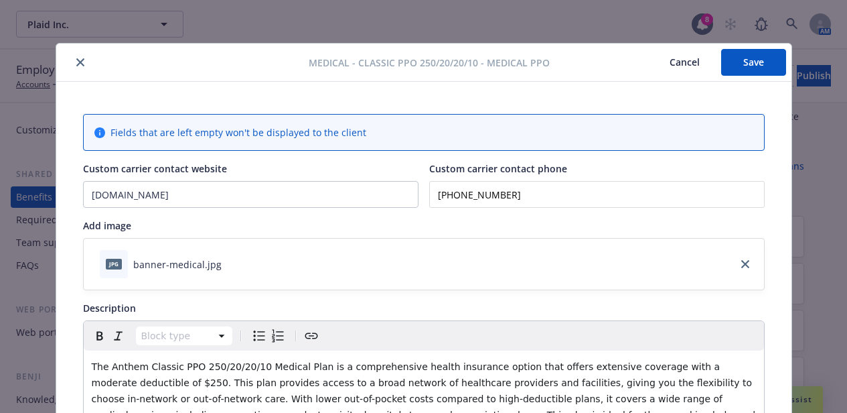
click at [678, 62] on button "Cancel" at bounding box center [684, 62] width 73 height 27
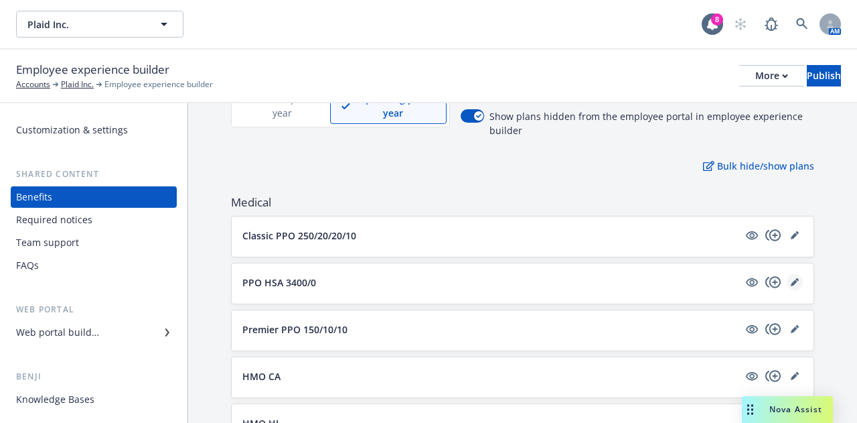
click at [796, 280] on icon "editPencil" at bounding box center [797, 279] width 3 height 3
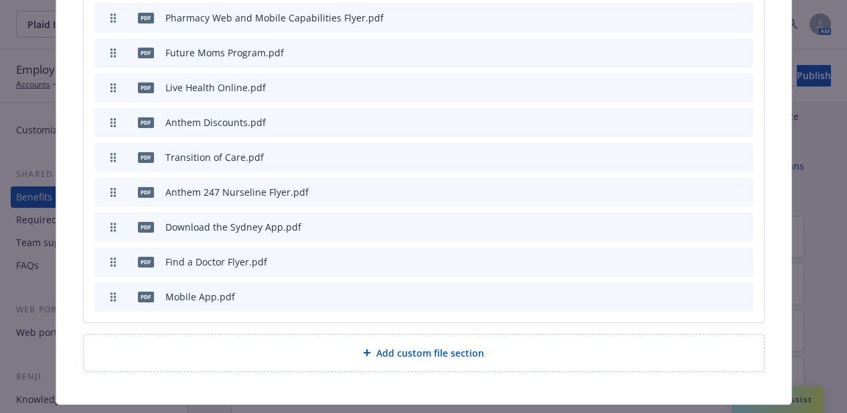
scroll to position [1916, 0]
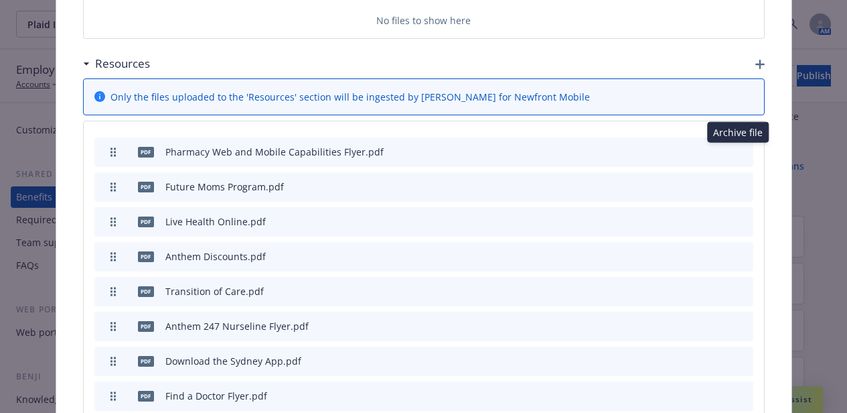
click at [737, 147] on icon "archive file" at bounding box center [741, 150] width 11 height 11
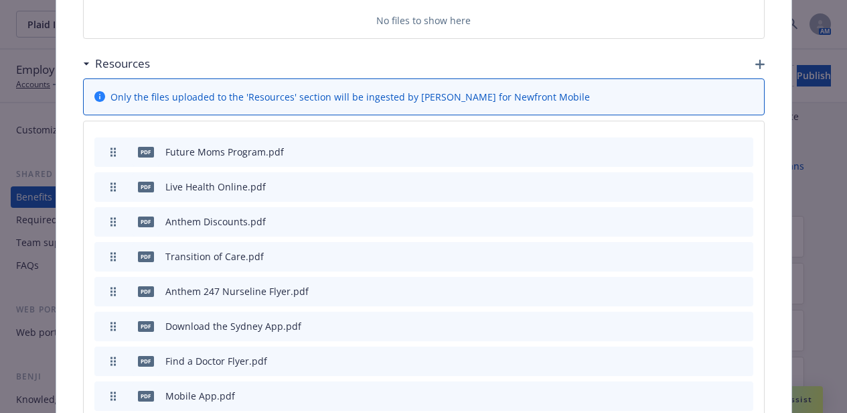
click at [737, 147] on icon "archive file" at bounding box center [741, 150] width 9 height 11
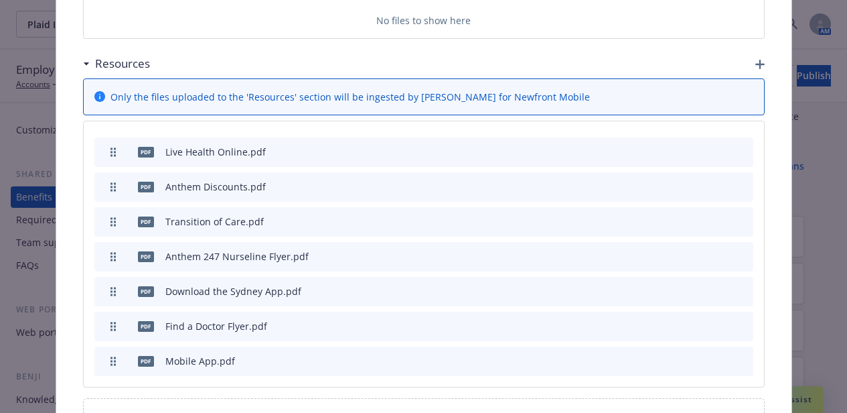
click at [737, 159] on button at bounding box center [742, 152] width 11 height 14
click at [737, 153] on icon "archive file" at bounding box center [741, 150] width 9 height 11
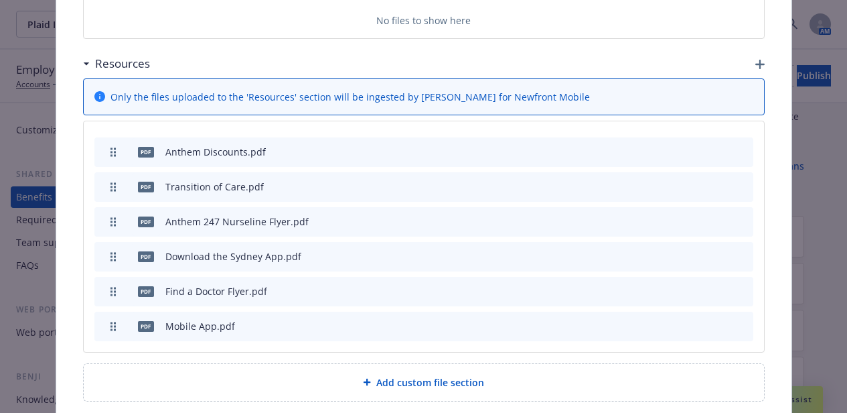
click at [741, 155] on div "pdf Anthem Discounts.pdf" at bounding box center [423, 151] width 659 height 29
click at [740, 155] on icon "archive file" at bounding box center [741, 150] width 11 height 11
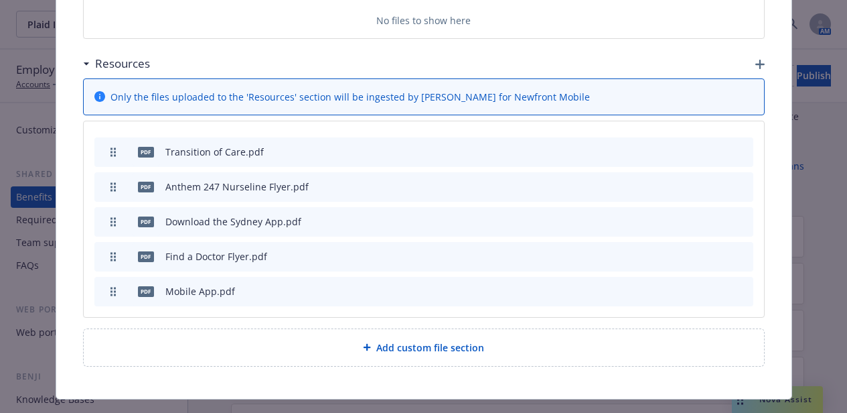
click at [740, 152] on icon "archive file" at bounding box center [741, 150] width 11 height 11
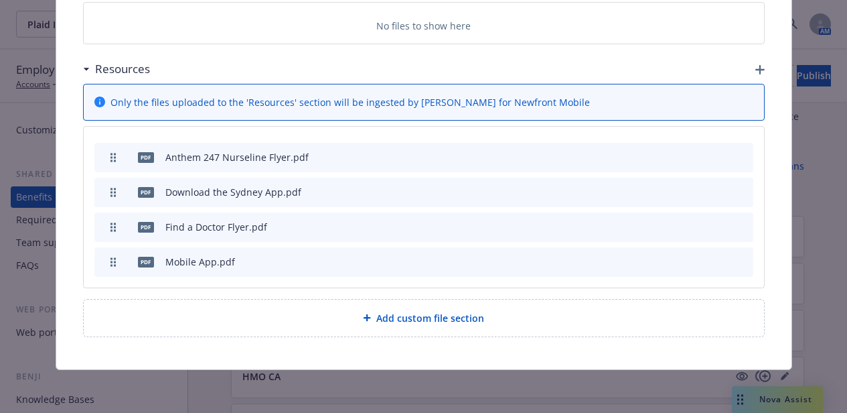
click at [741, 159] on icon "archive file" at bounding box center [741, 156] width 11 height 11
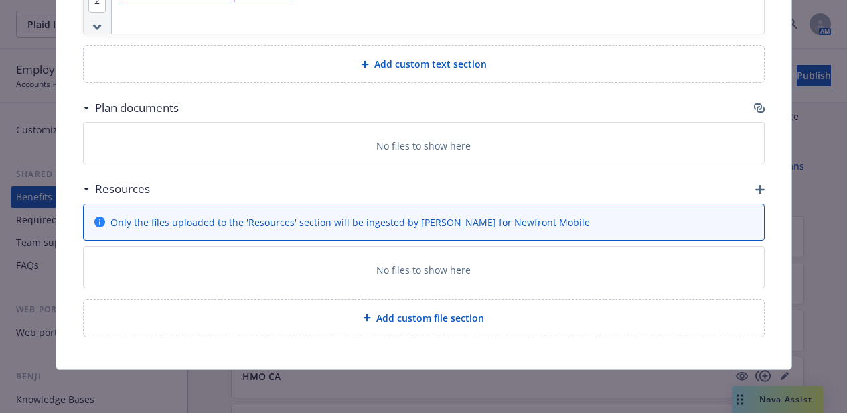
scroll to position [1875, 0]
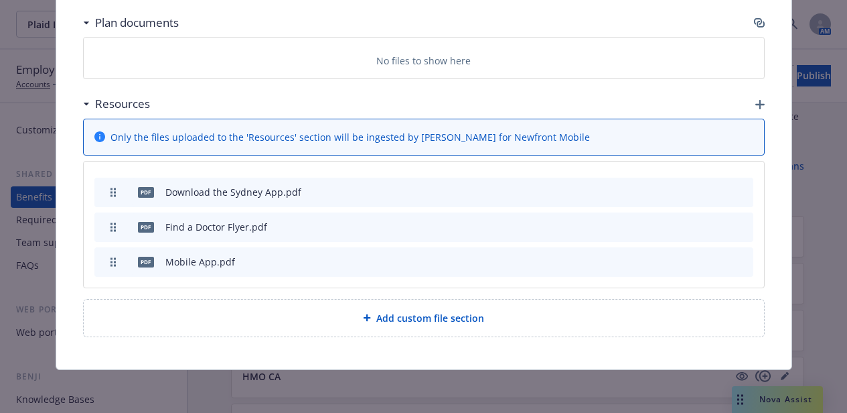
drag, startPoint x: 739, startPoint y: 186, endPoint x: 737, endPoint y: 201, distance: 14.9
click at [739, 188] on icon "archive file" at bounding box center [741, 191] width 9 height 11
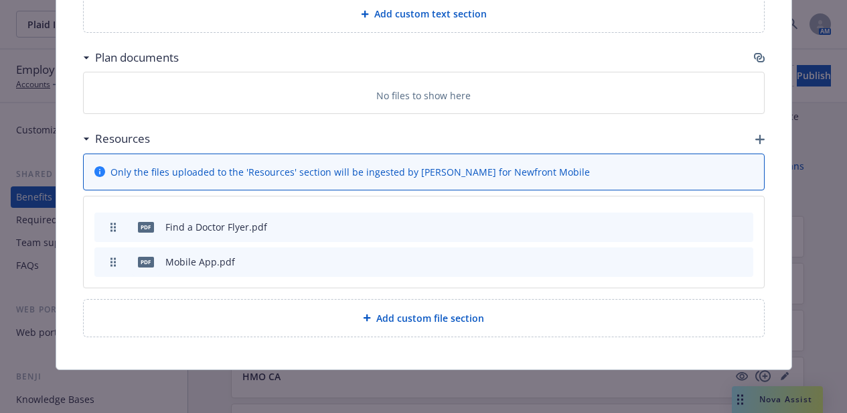
drag, startPoint x: 740, startPoint y: 220, endPoint x: 740, endPoint y: 228, distance: 8.0
click at [740, 222] on icon "archive file" at bounding box center [741, 225] width 9 height 11
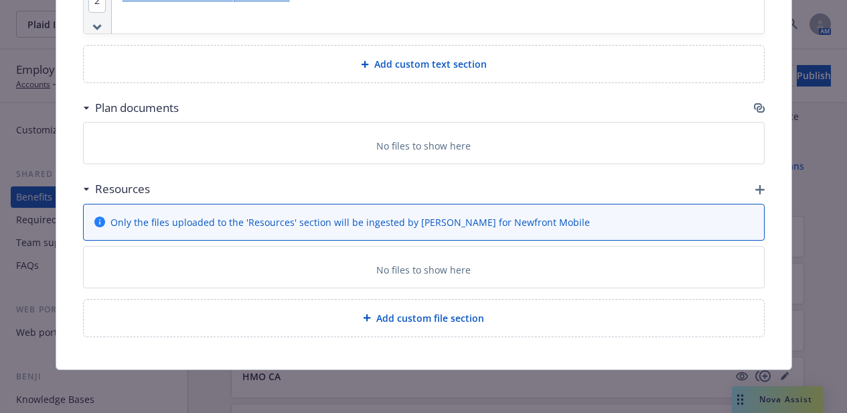
scroll to position [1806, 0]
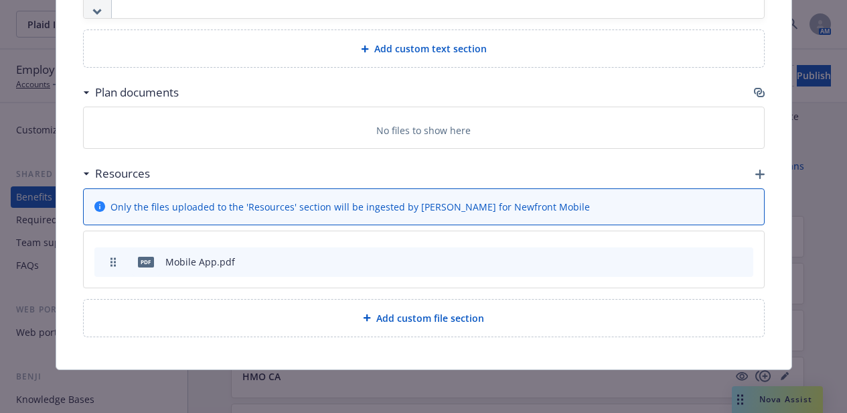
click at [739, 266] on button at bounding box center [742, 262] width 11 height 14
click at [741, 263] on icon "archive file" at bounding box center [741, 260] width 11 height 11
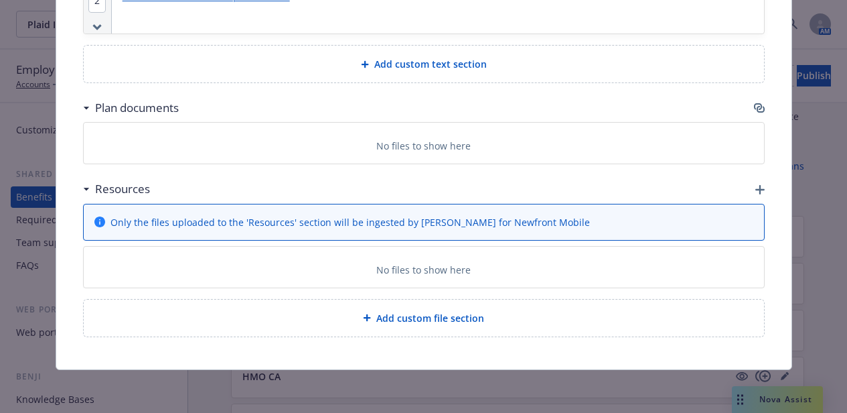
click at [756, 187] on icon "button" at bounding box center [760, 189] width 9 height 9
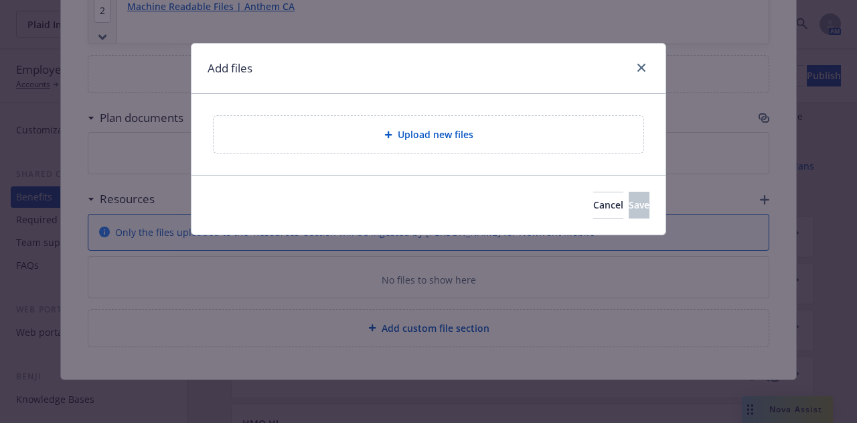
scroll to position [1780, 0]
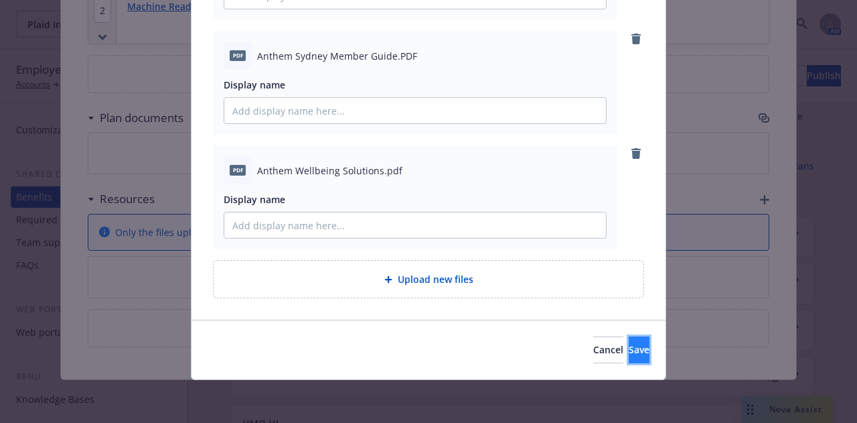
click at [629, 358] on button "Save" at bounding box center [639, 349] width 21 height 27
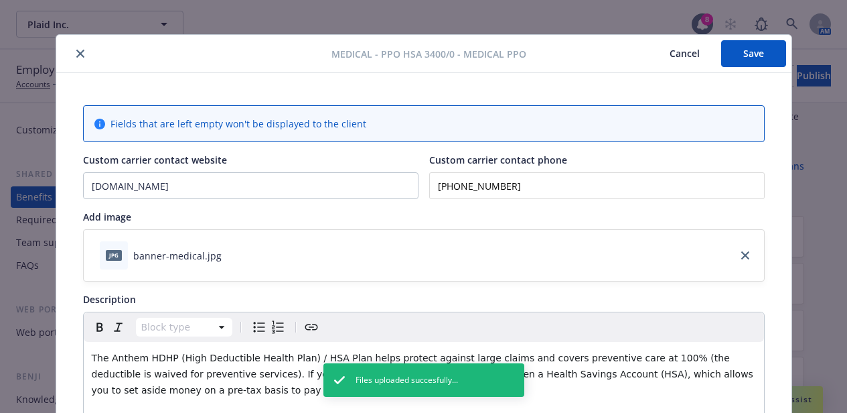
scroll to position [0, 0]
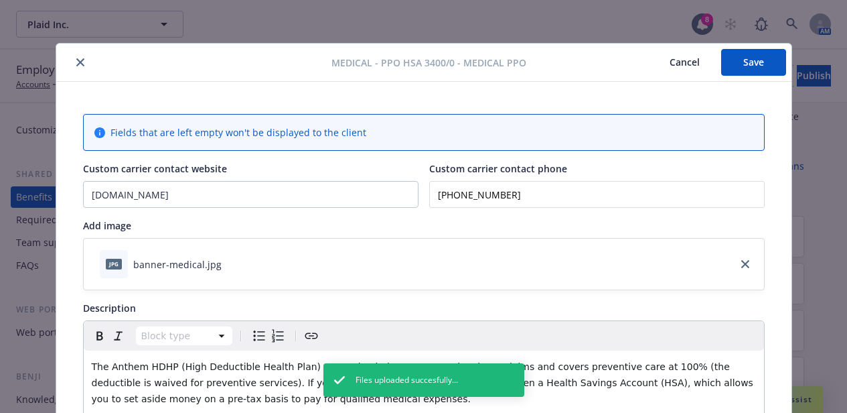
click at [742, 54] on button "Save" at bounding box center [753, 62] width 65 height 27
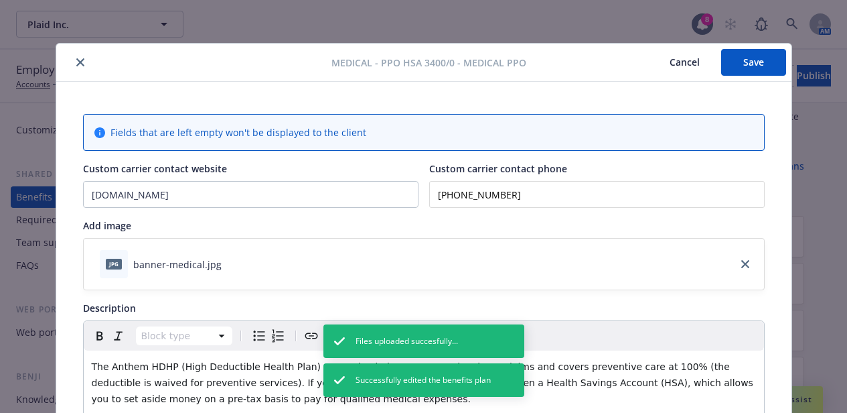
click at [672, 64] on button "Cancel" at bounding box center [684, 62] width 73 height 27
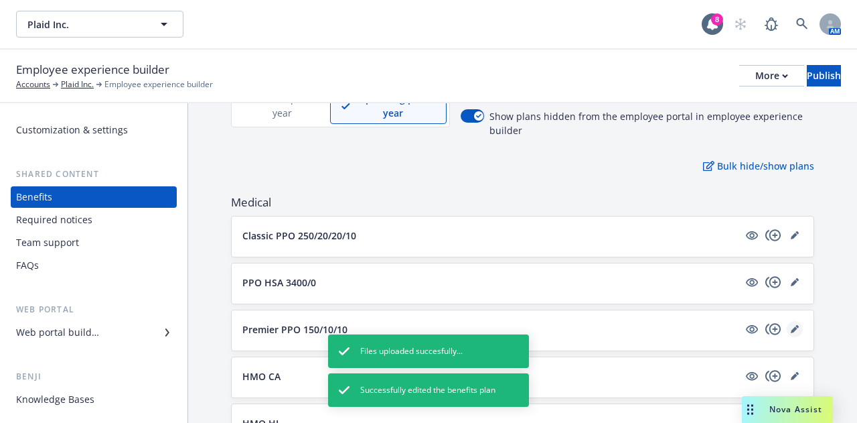
click at [791, 330] on icon "editPencil" at bounding box center [794, 329] width 7 height 7
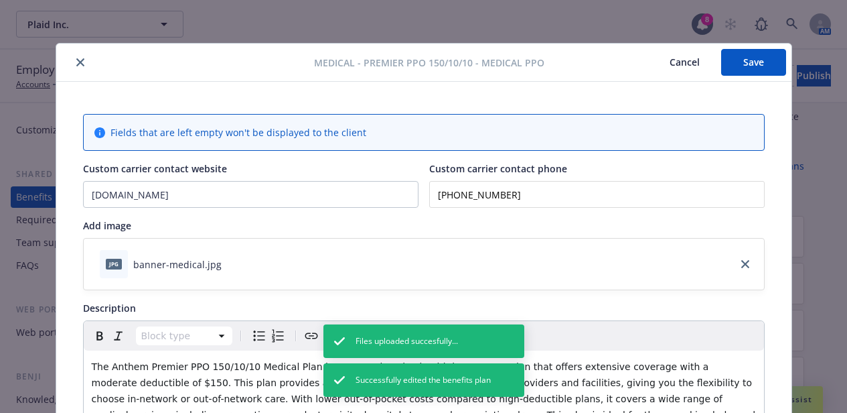
click at [673, 60] on button "Cancel" at bounding box center [684, 62] width 73 height 27
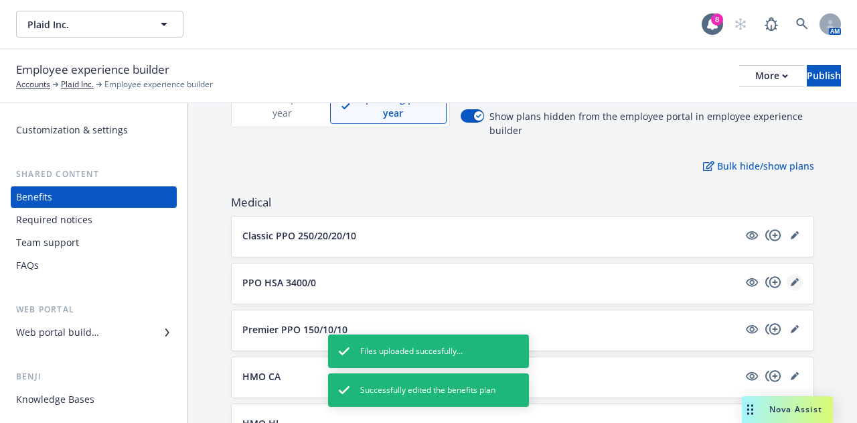
click at [791, 278] on icon "editPencil" at bounding box center [795, 282] width 8 height 8
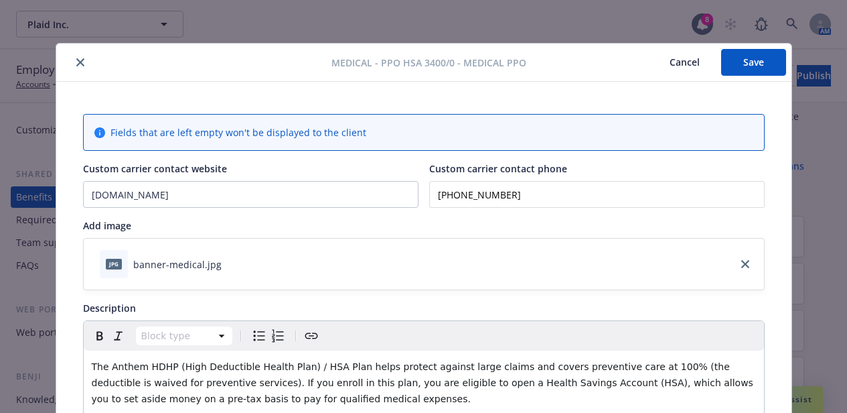
click at [694, 68] on button "Cancel" at bounding box center [684, 62] width 73 height 27
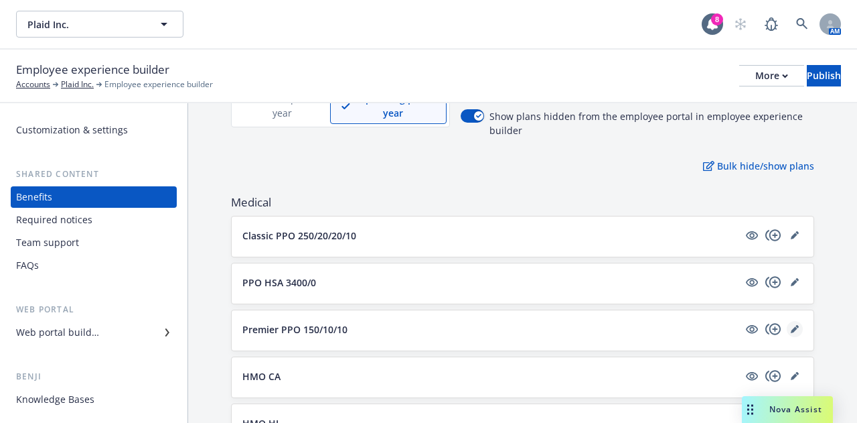
click at [788, 322] on link "editPencil" at bounding box center [795, 329] width 16 height 16
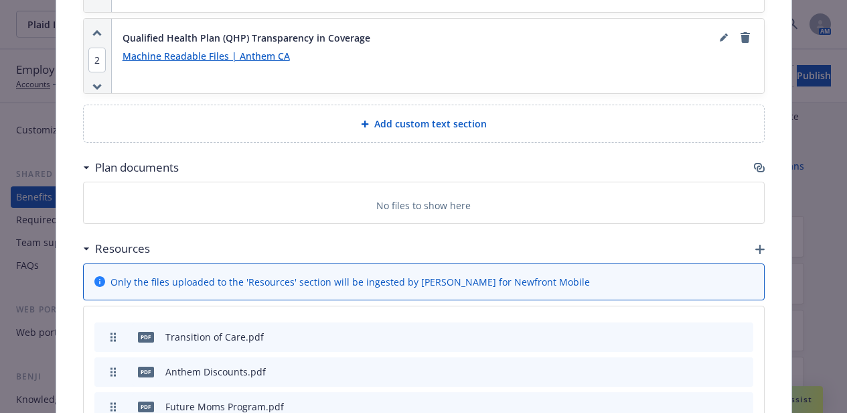
scroll to position [1648, 0]
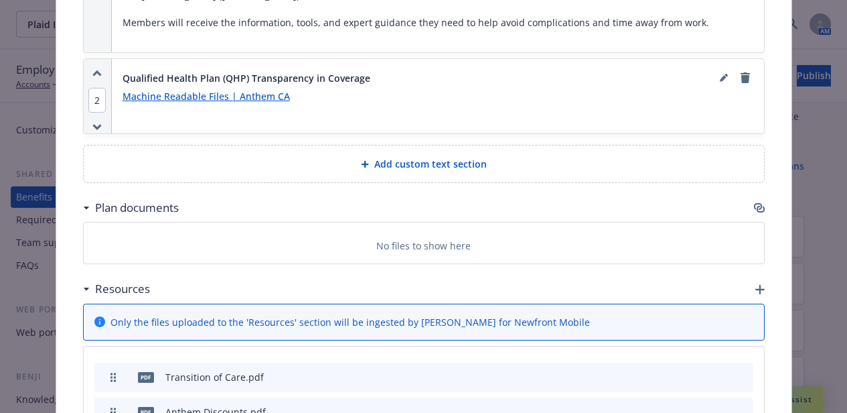
click at [736, 370] on icon "archive file" at bounding box center [741, 375] width 11 height 11
click at [743, 362] on div "pdf Anthem Discounts.pdf" at bounding box center [423, 376] width 659 height 29
click at [742, 369] on button "archive file" at bounding box center [741, 375] width 13 height 13
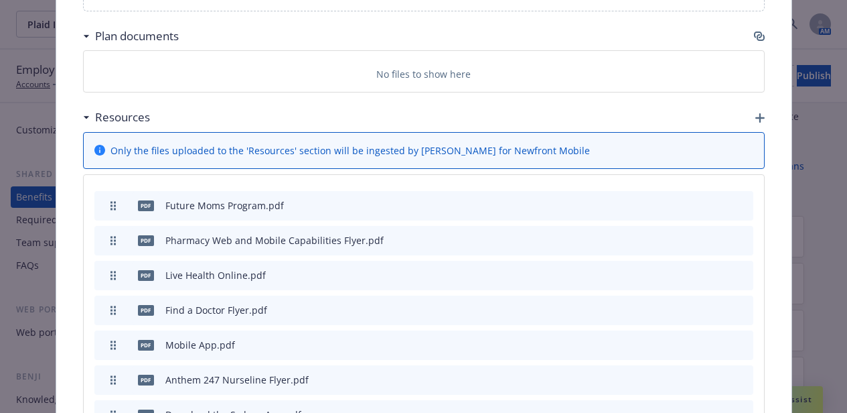
scroll to position [1849, 0]
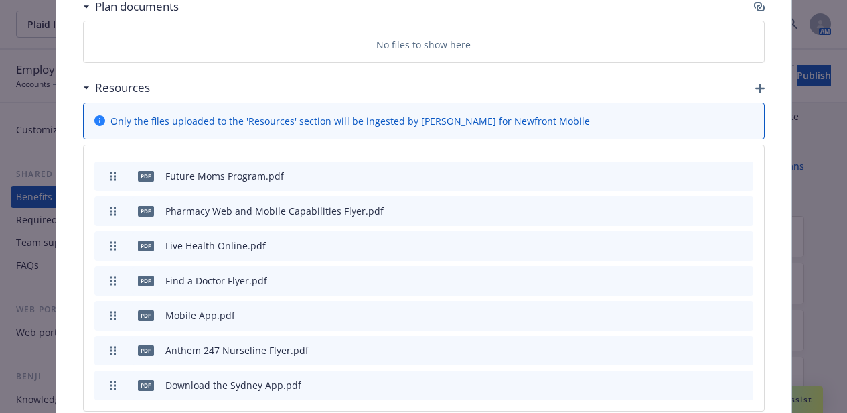
click at [737, 169] on icon "archive file" at bounding box center [741, 174] width 9 height 11
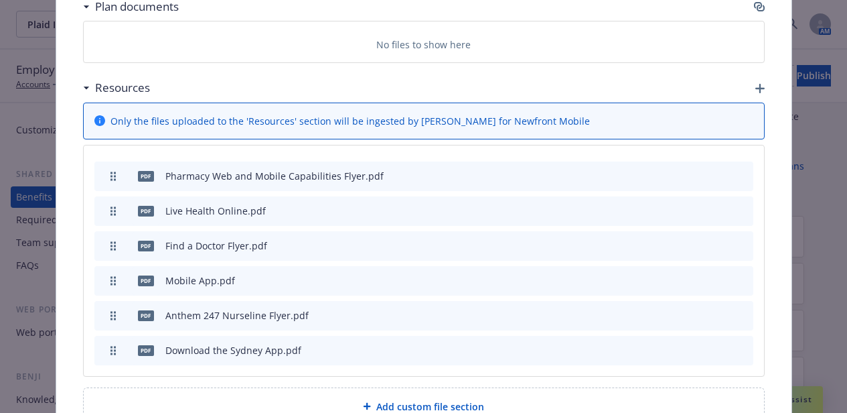
click at [736, 169] on icon "archive file" at bounding box center [741, 174] width 11 height 11
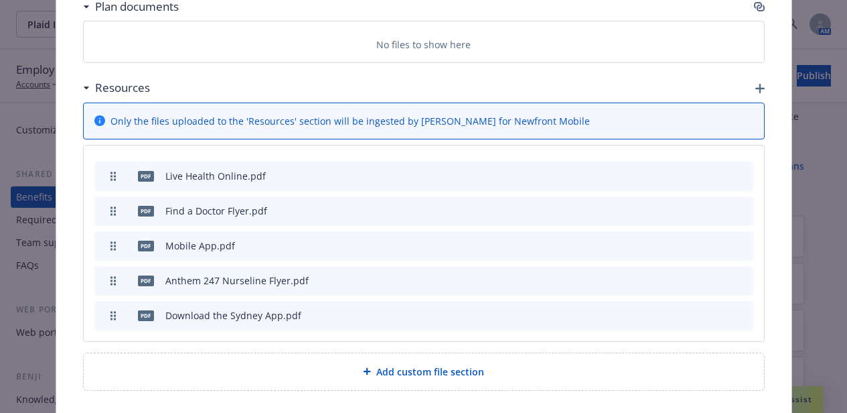
click at [737, 169] on button at bounding box center [742, 176] width 11 height 14
click at [737, 169] on icon "archive file" at bounding box center [741, 174] width 9 height 11
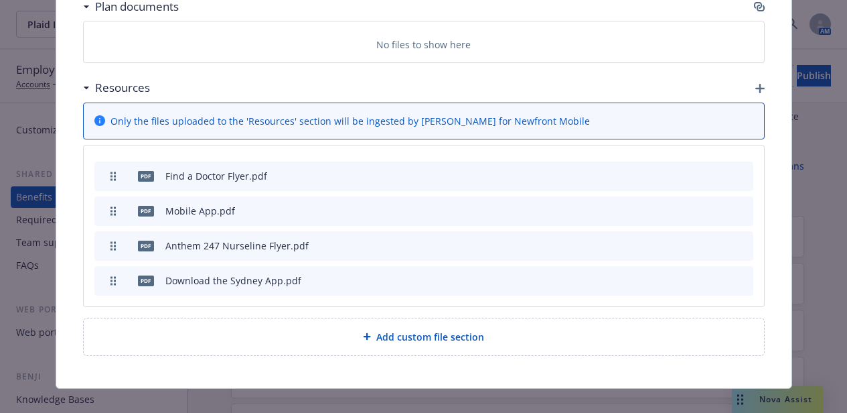
click at [740, 274] on icon "archive file" at bounding box center [741, 279] width 11 height 11
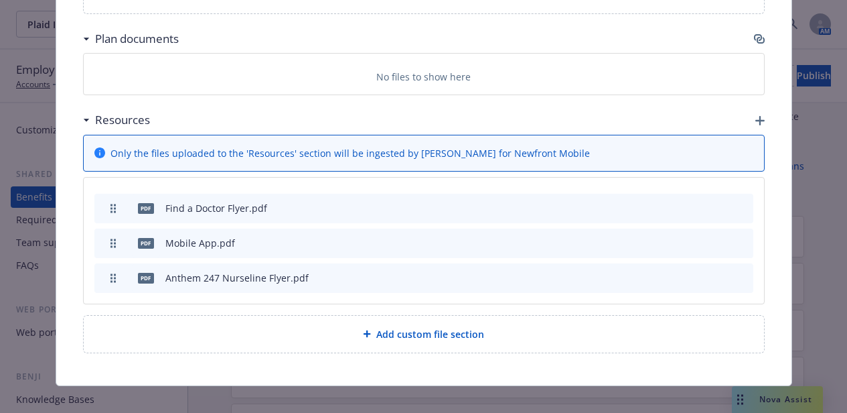
click at [740, 271] on icon "archive file" at bounding box center [741, 276] width 11 height 11
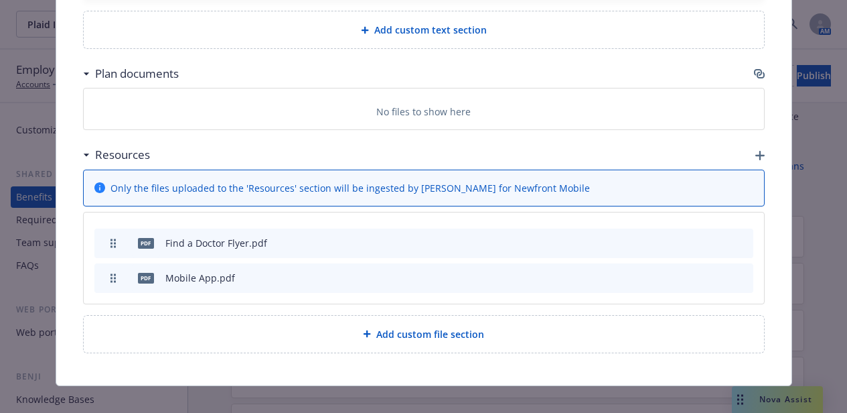
click at [740, 271] on icon "archive file" at bounding box center [742, 276] width 11 height 11
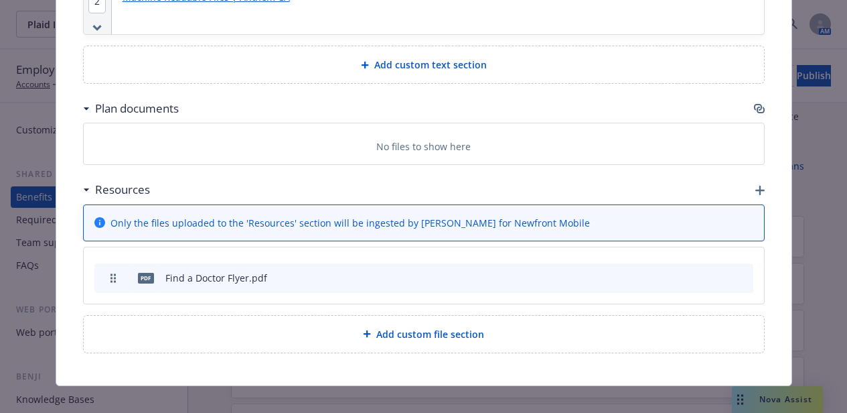
click at [740, 271] on icon "archive file" at bounding box center [741, 276] width 11 height 11
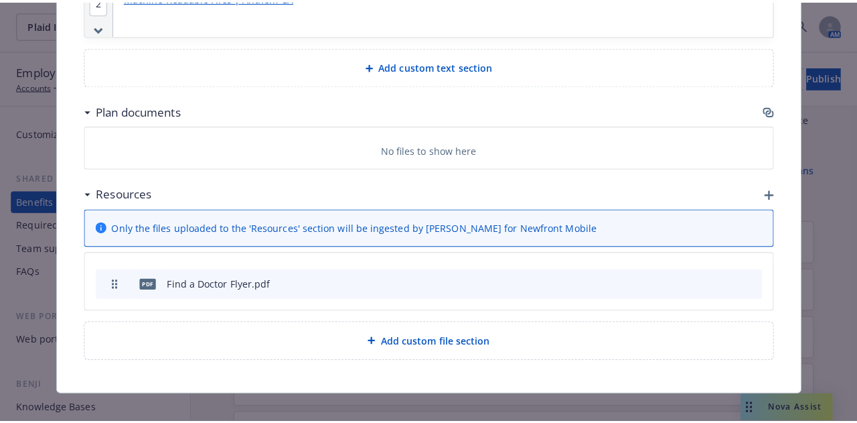
scroll to position [1731, 0]
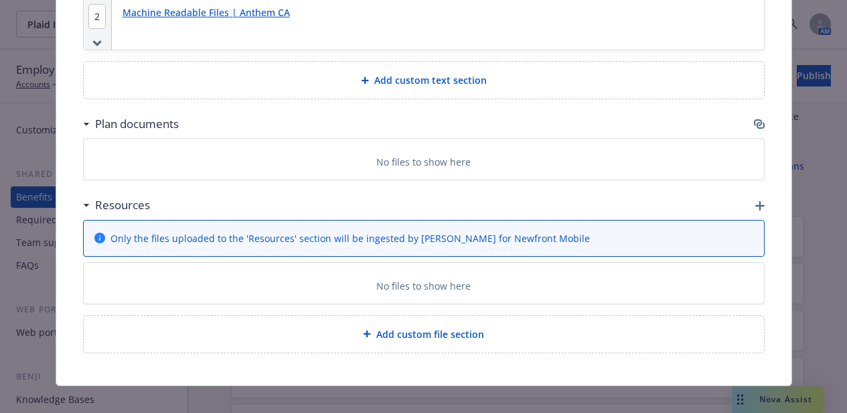
click at [756, 201] on icon "button" at bounding box center [760, 205] width 9 height 9
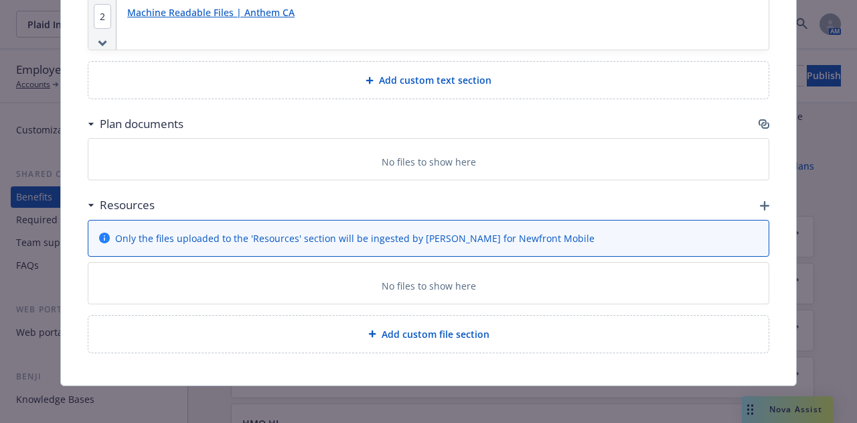
scroll to position [1721, 0]
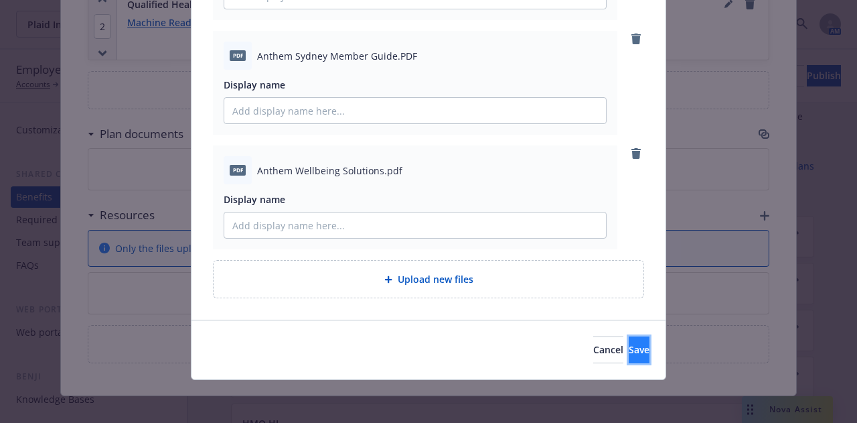
click at [629, 356] on button "Save" at bounding box center [639, 349] width 21 height 27
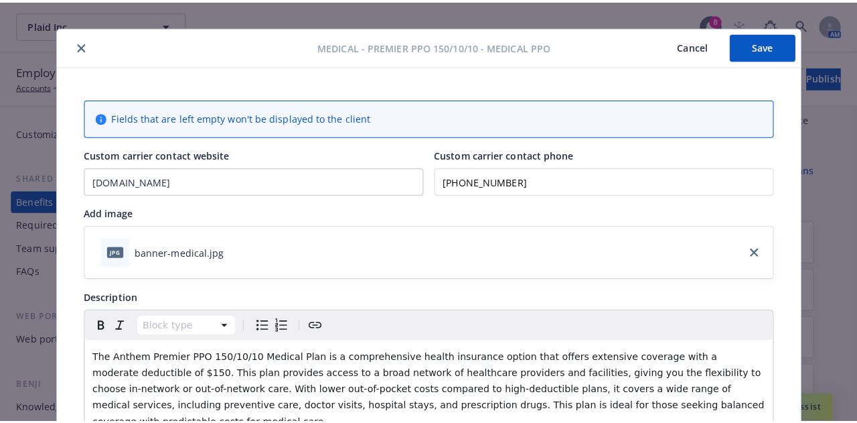
scroll to position [0, 0]
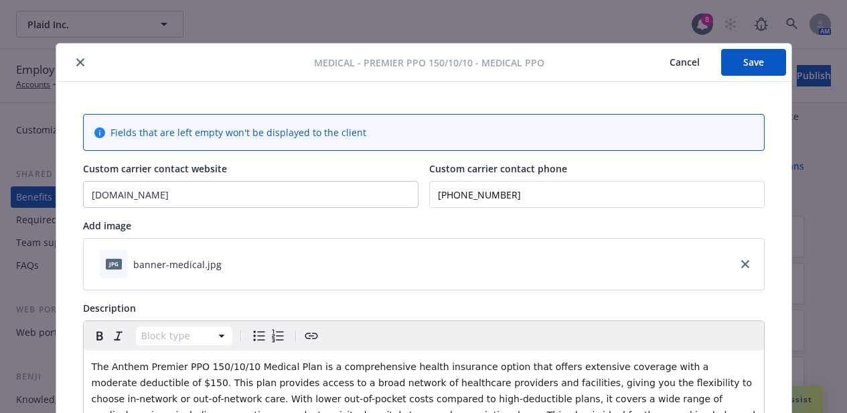
click at [736, 62] on button "Save" at bounding box center [753, 62] width 65 height 27
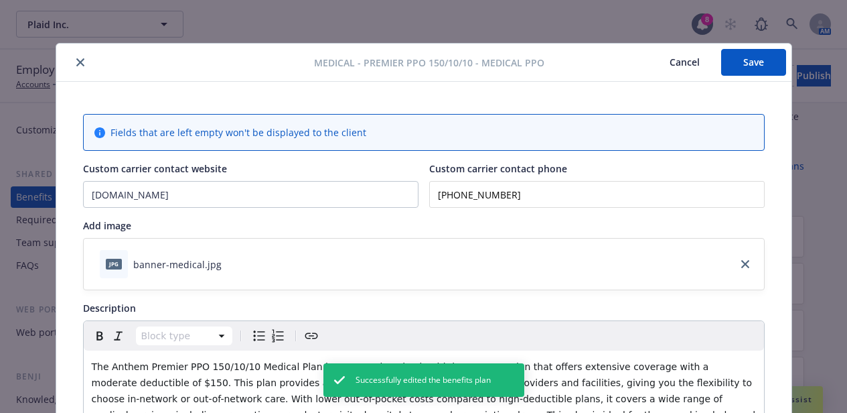
click at [675, 64] on button "Cancel" at bounding box center [684, 62] width 73 height 27
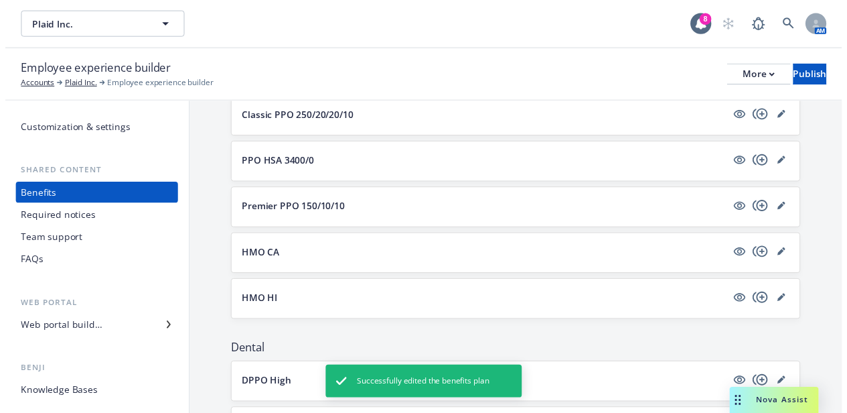
scroll to position [268, 0]
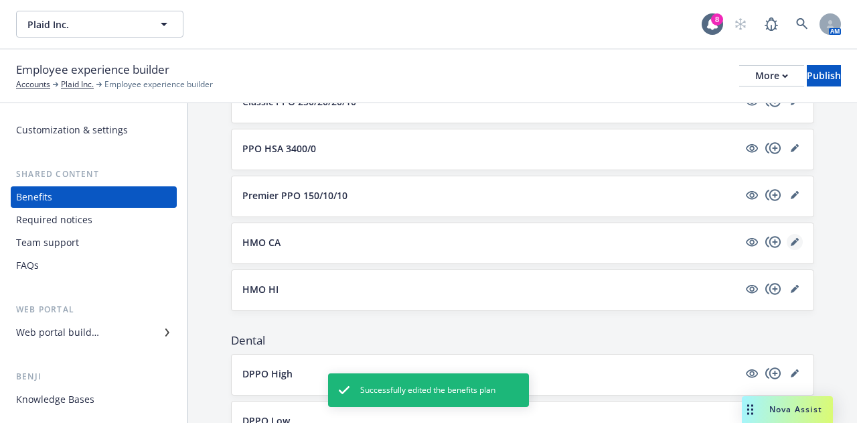
click at [791, 241] on icon "editPencil" at bounding box center [795, 242] width 8 height 8
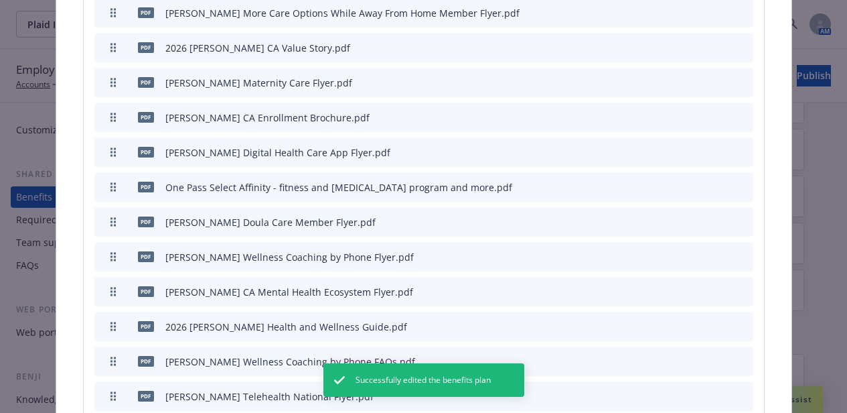
scroll to position [2385, 0]
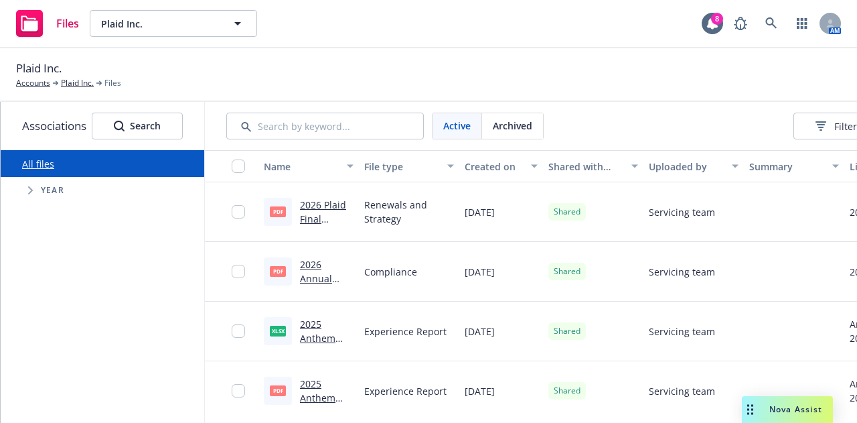
click at [320, 204] on link "2026 Plaid Final Renewal Decisions_Rate Sheet SIGNED.pdf" at bounding box center [326, 239] width 53 height 83
